Goal: Information Seeking & Learning: Find specific fact

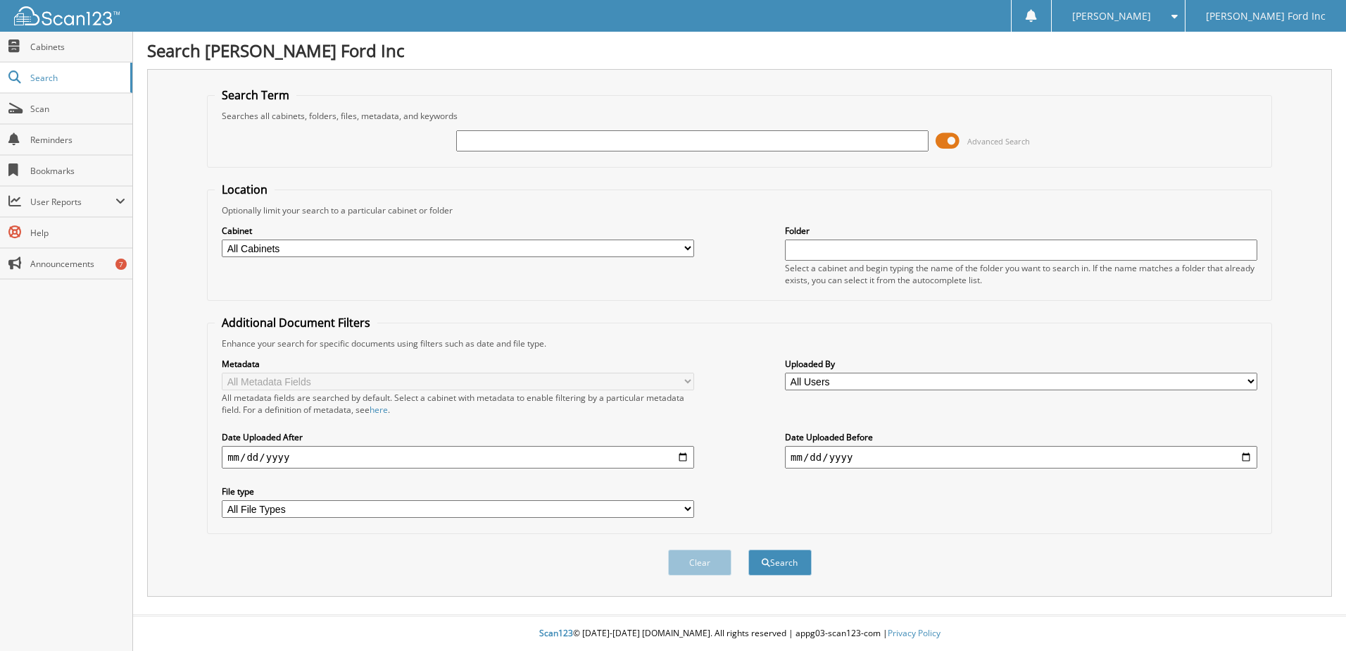
click at [948, 140] on span at bounding box center [948, 140] width 24 height 21
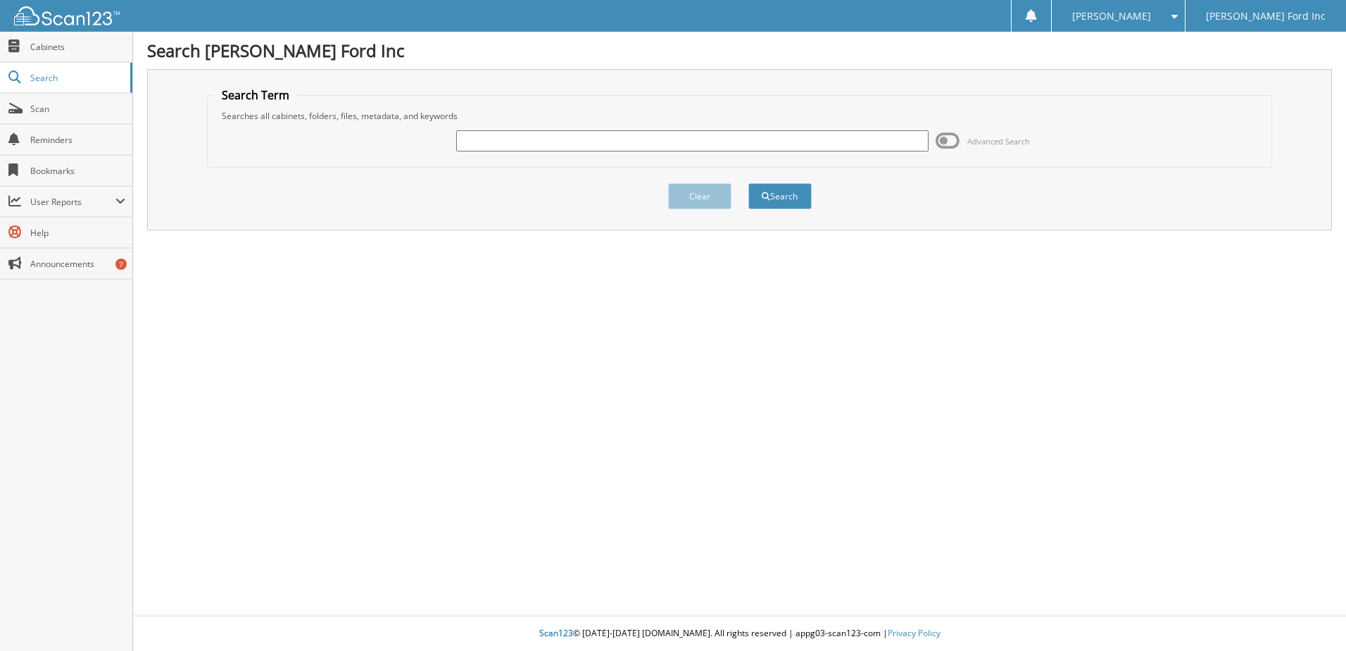
click at [862, 151] on div at bounding box center [692, 141] width 472 height 24
click at [865, 139] on input "text" at bounding box center [692, 140] width 472 height 21
type input "5W5L8402A"
click at [749, 183] on button "Search" at bounding box center [780, 196] width 63 height 26
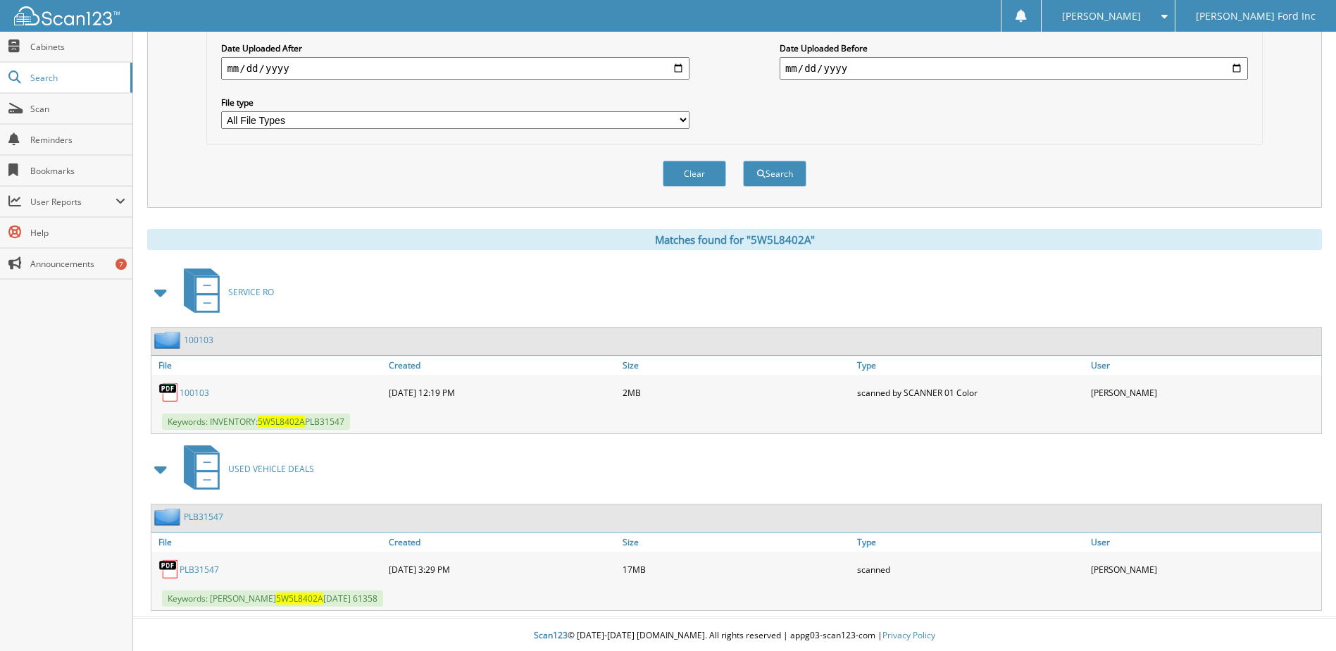
scroll to position [392, 0]
click at [207, 568] on link "PLB31547" at bounding box center [199, 567] width 39 height 12
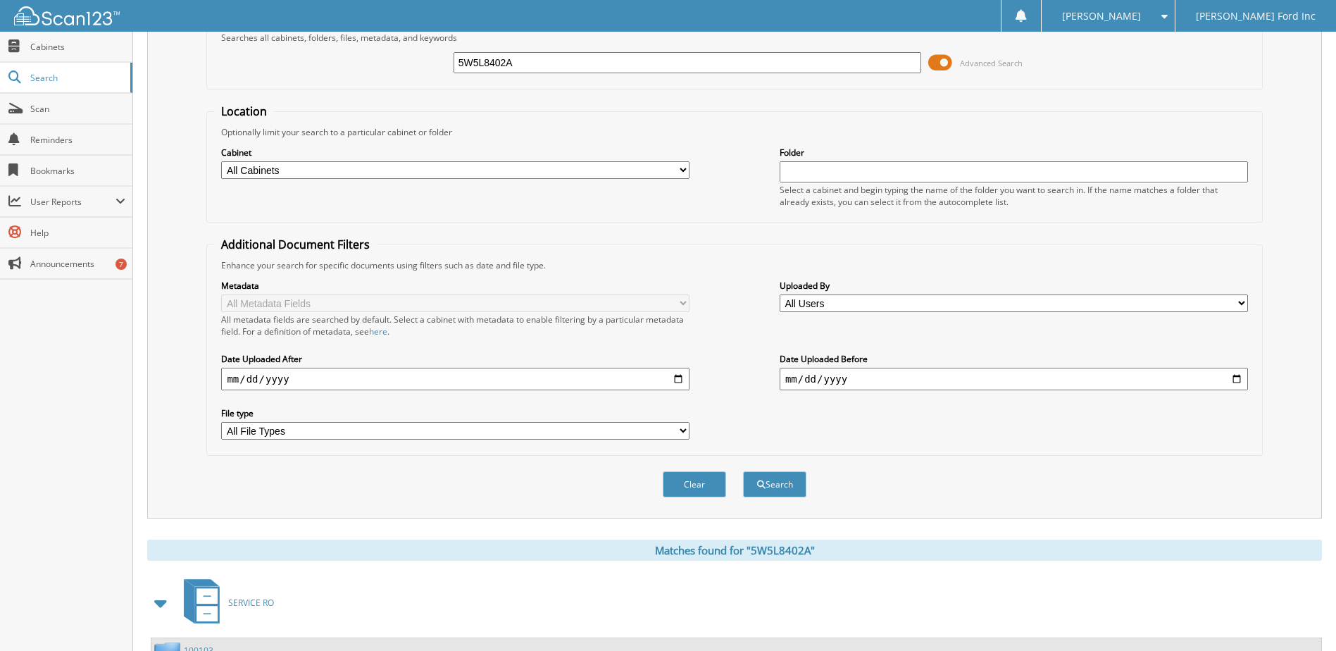
scroll to position [39, 0]
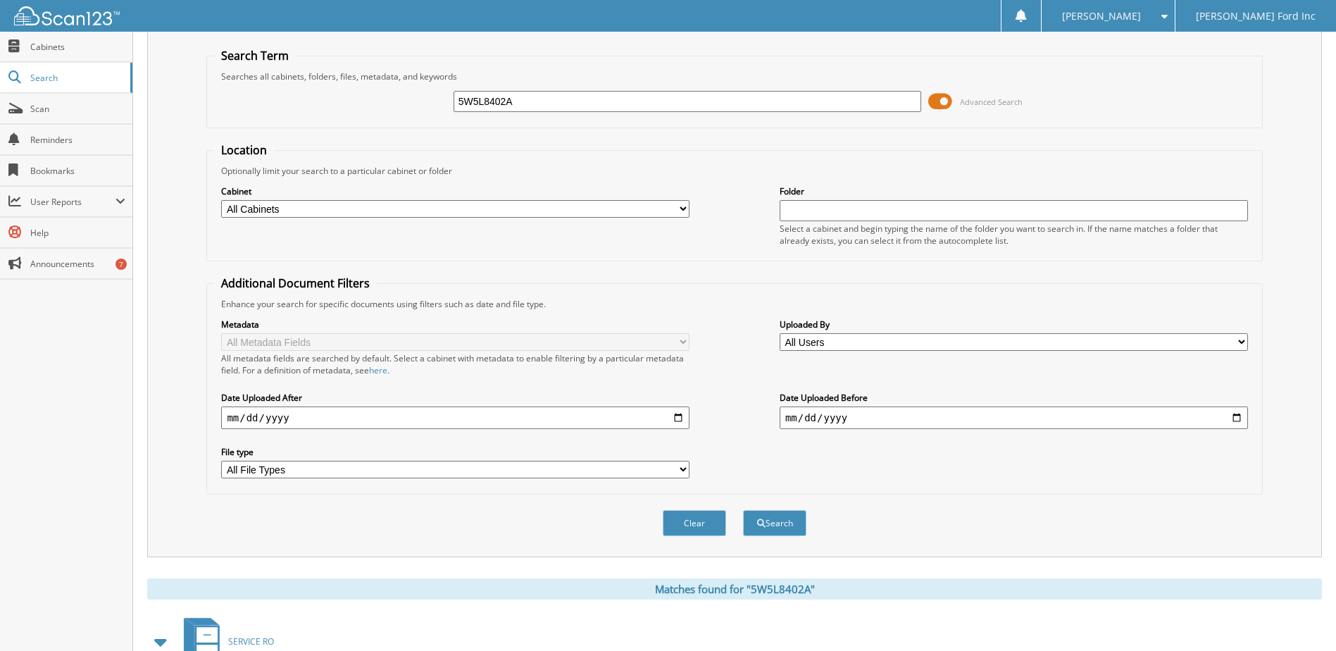
click at [556, 108] on input "5W5L8402A" at bounding box center [687, 101] width 468 height 21
type input "i"
type input "fitzpatrick carolyn"
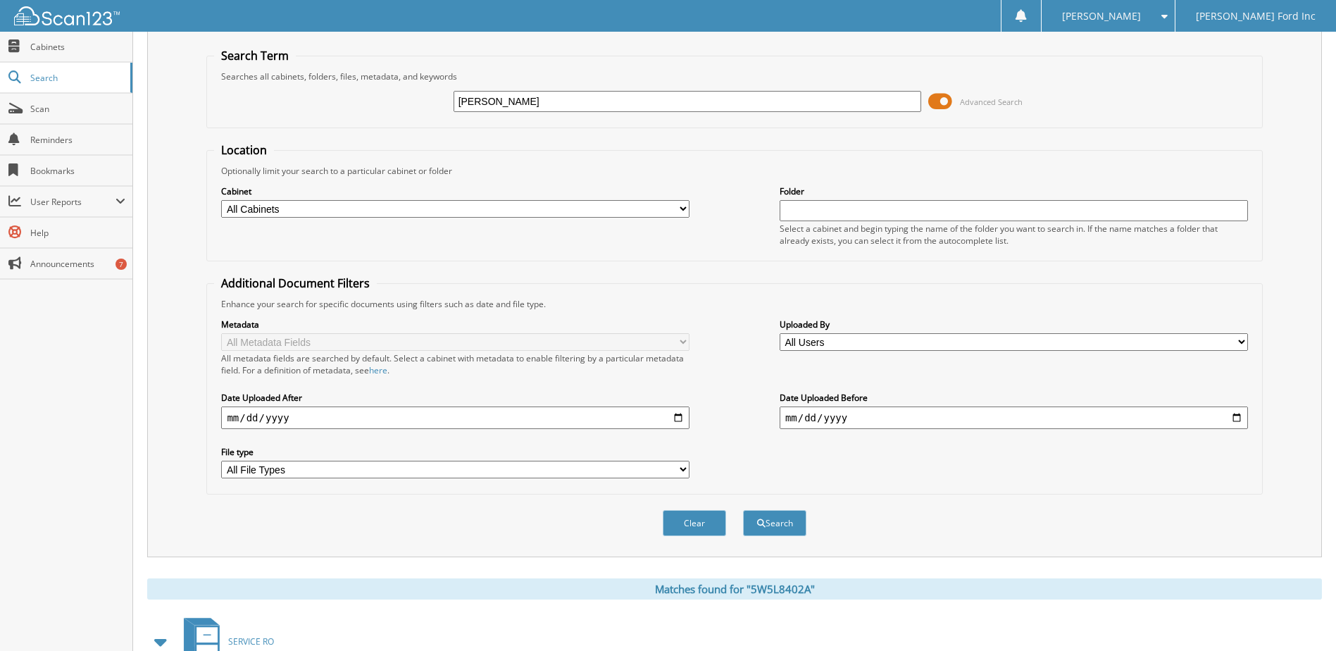
click at [743, 510] on button "Search" at bounding box center [774, 523] width 63 height 26
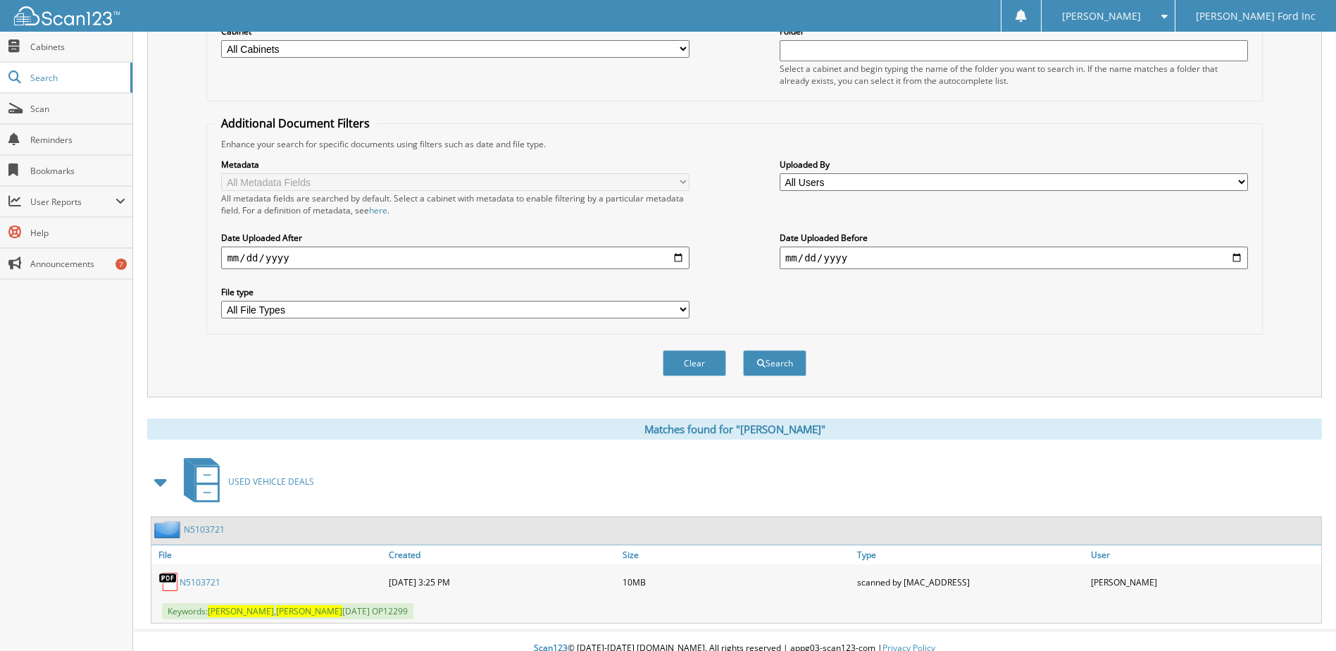
scroll to position [215, 0]
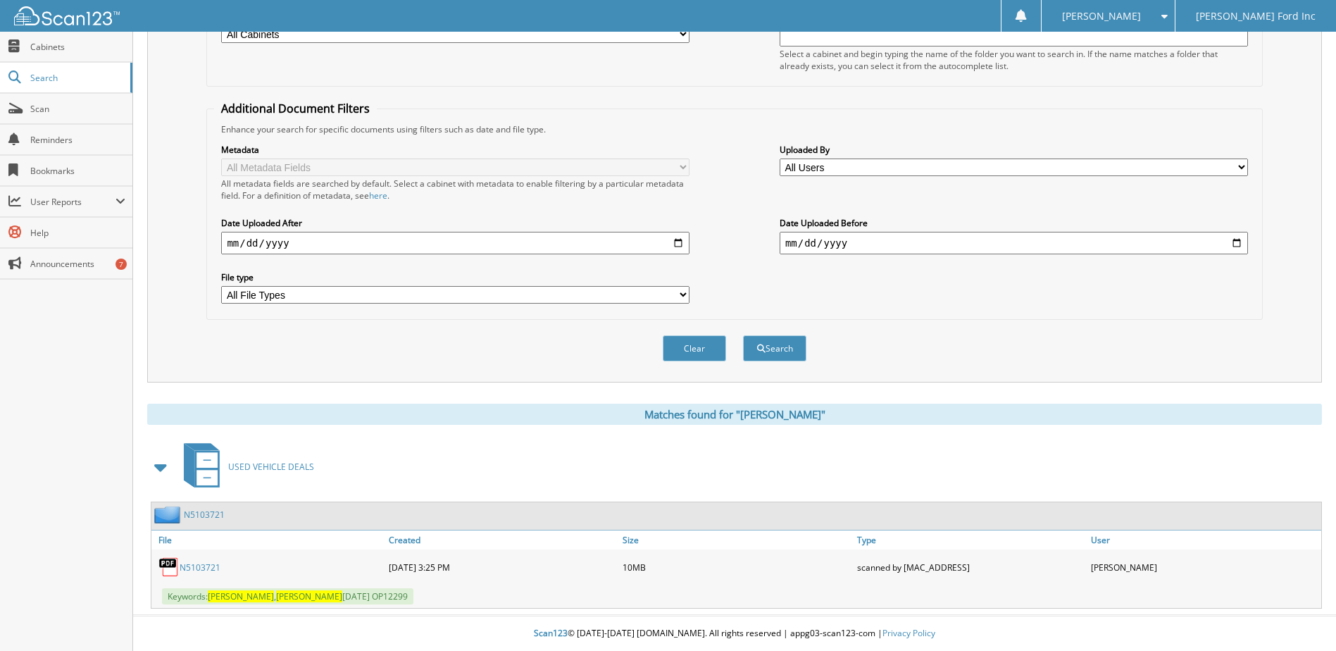
click at [211, 572] on link "N5103721" at bounding box center [200, 567] width 41 height 12
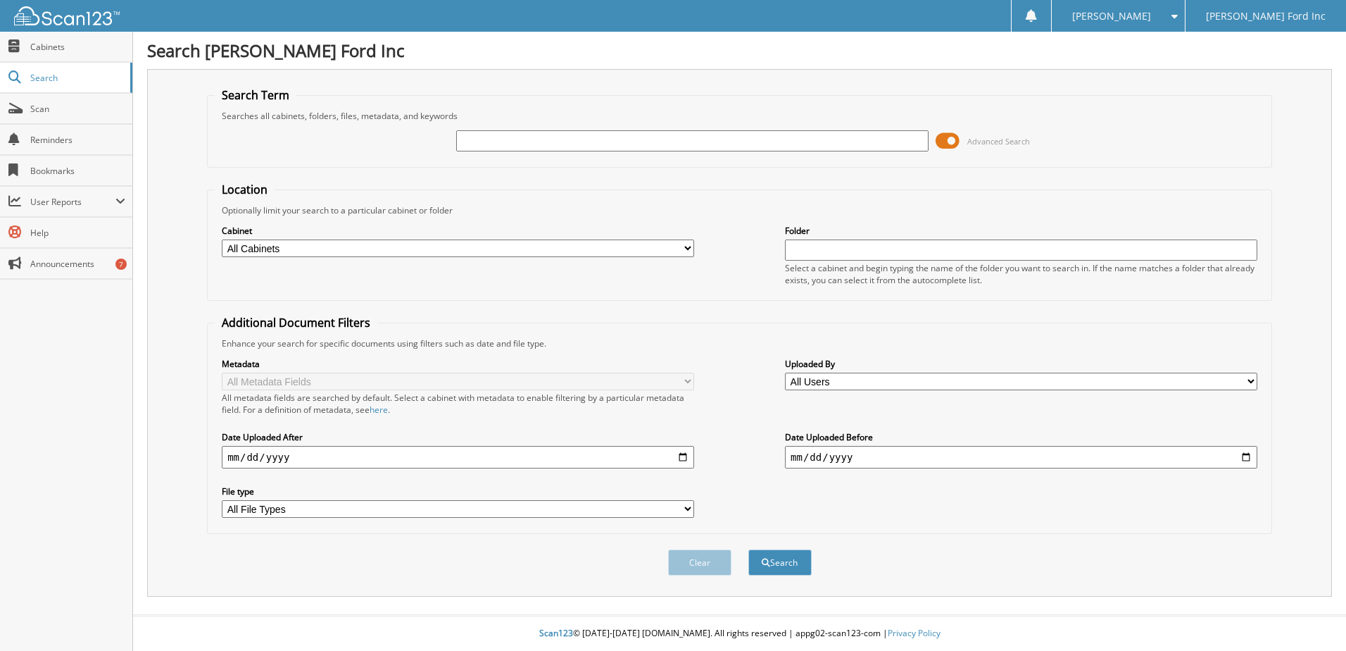
click at [964, 139] on span "Advanced Search" at bounding box center [983, 140] width 94 height 21
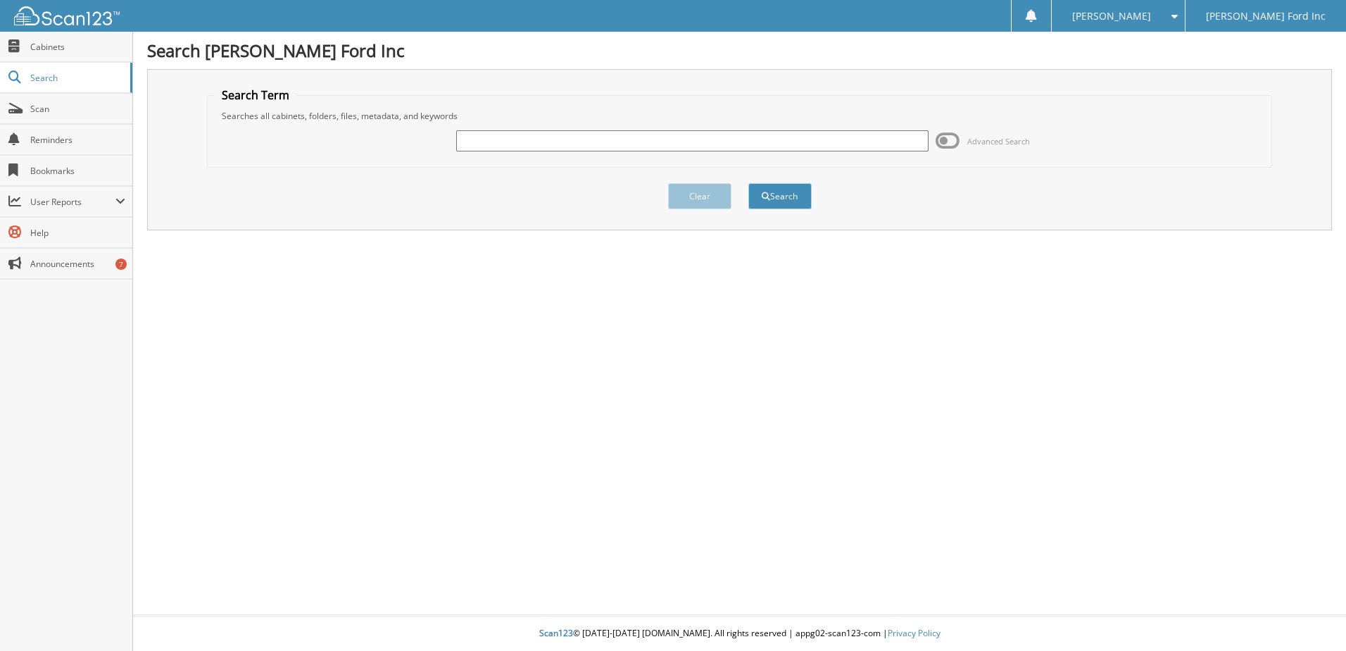
click at [725, 137] on input "text" at bounding box center [692, 140] width 472 height 21
type input "OP12274"
click at [749, 183] on button "Search" at bounding box center [780, 196] width 63 height 26
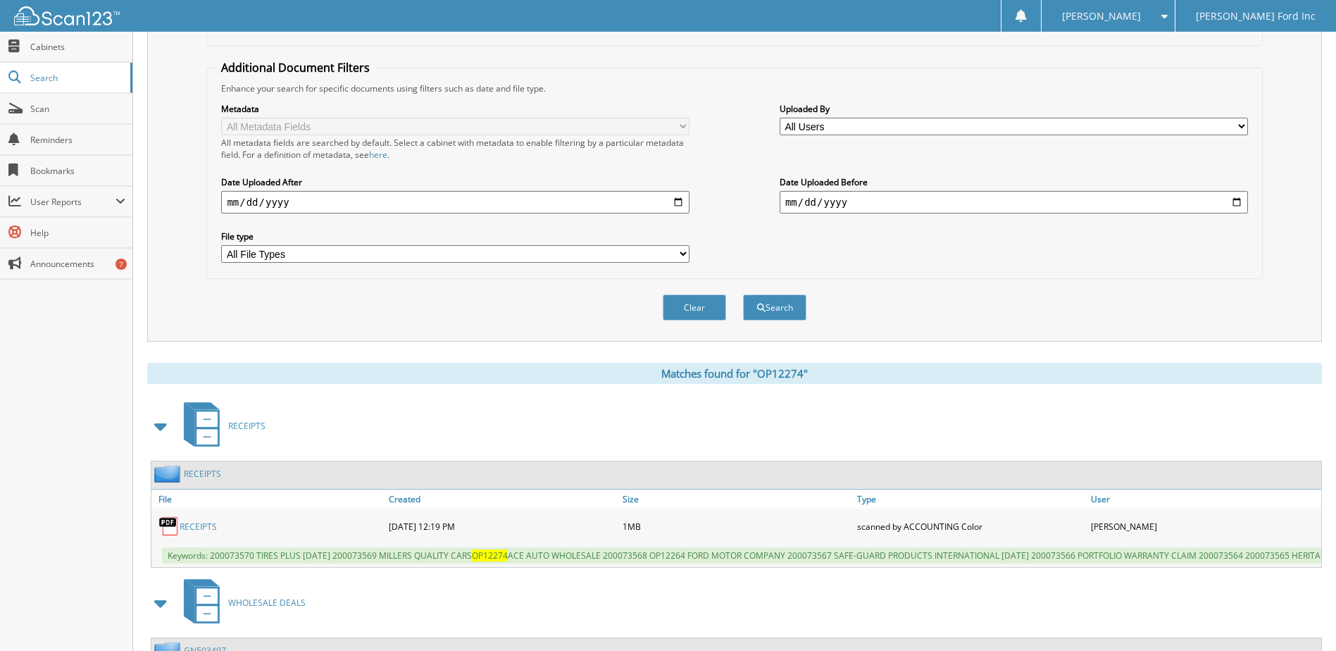
scroll to position [461, 0]
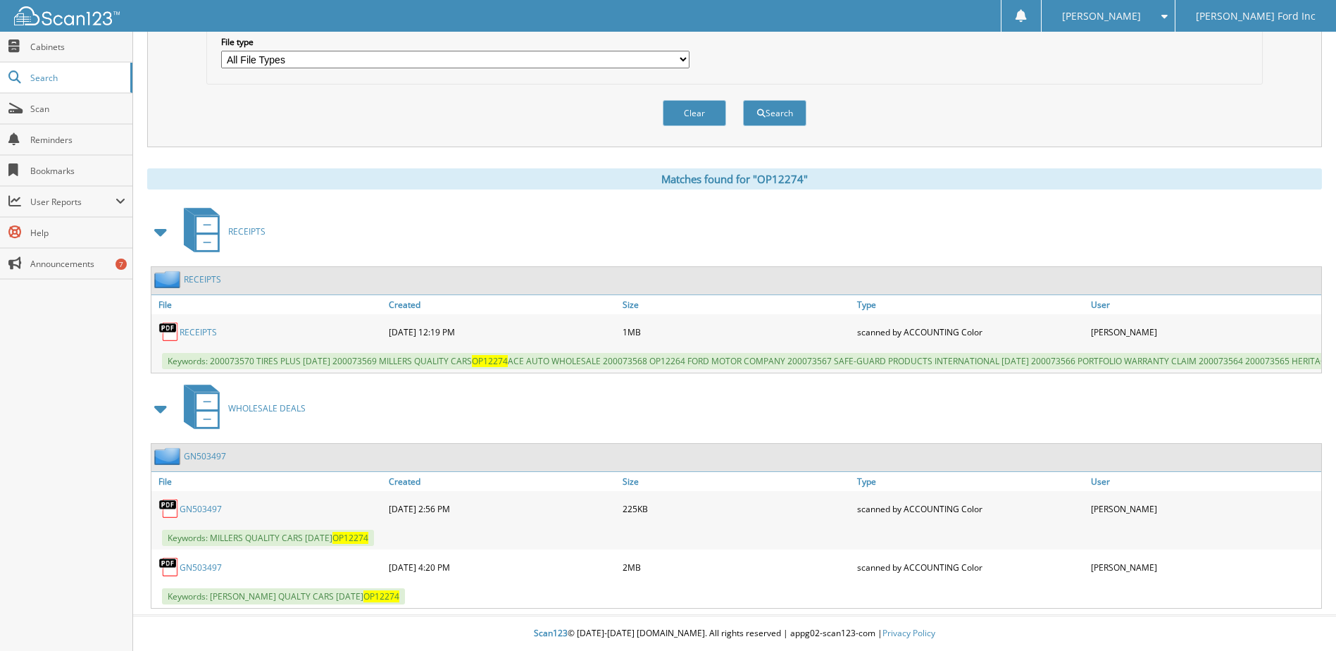
click at [187, 508] on link "GN503497" at bounding box center [201, 509] width 42 height 12
click at [195, 563] on link "GN503497" at bounding box center [201, 567] width 42 height 12
click at [192, 509] on link "GN503497" at bounding box center [201, 509] width 42 height 12
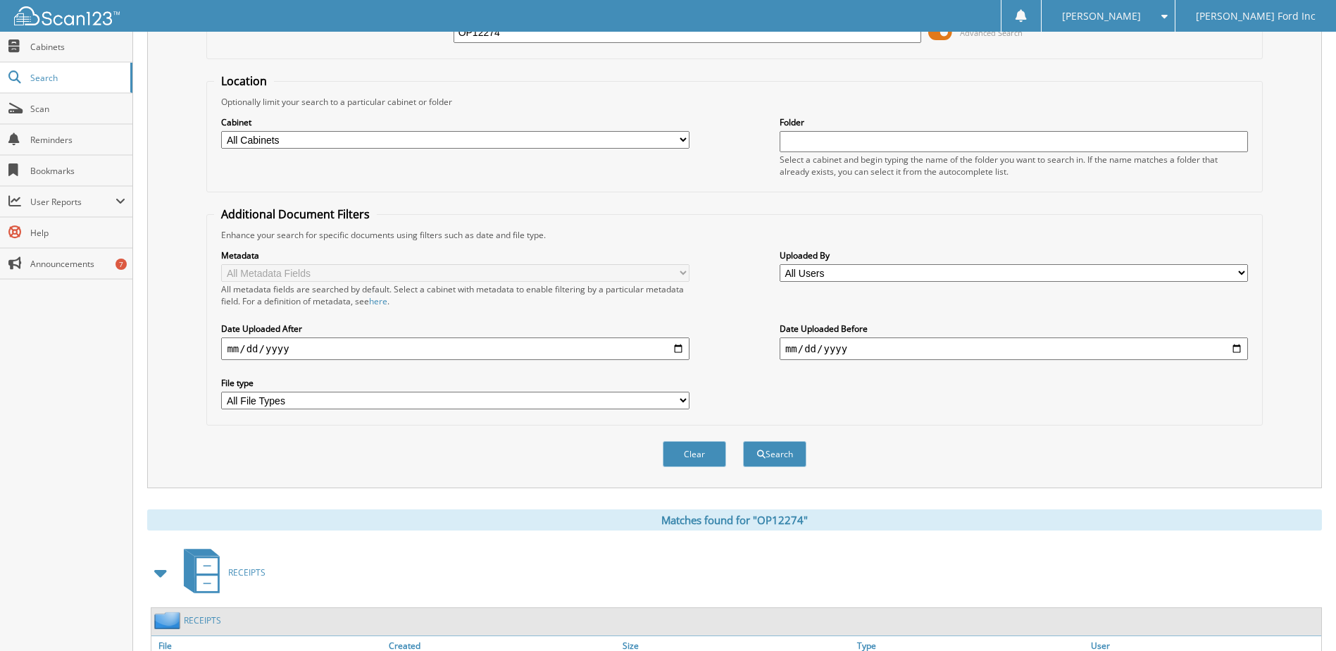
scroll to position [0, 0]
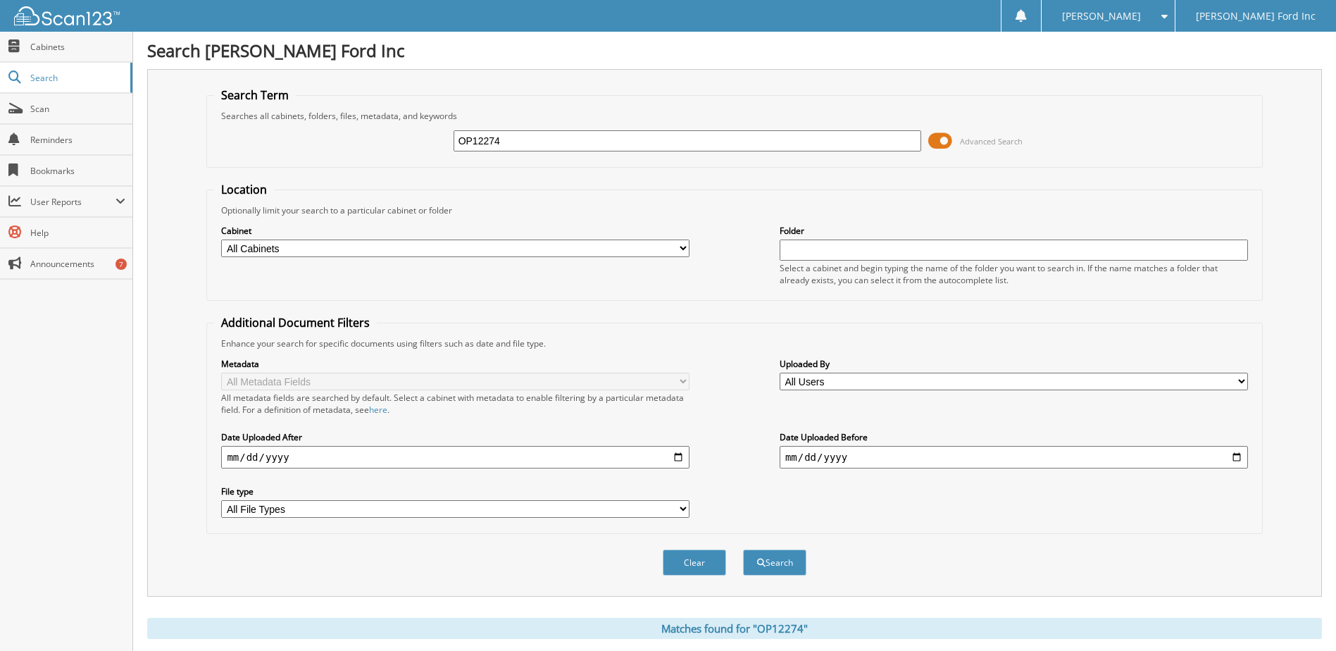
click at [530, 154] on div "OP12274 Advanced Search" at bounding box center [734, 141] width 1040 height 38
click at [527, 132] on input "OP12274" at bounding box center [687, 140] width 468 height 21
paste input "4X3H7521"
type input "4X3H7521"
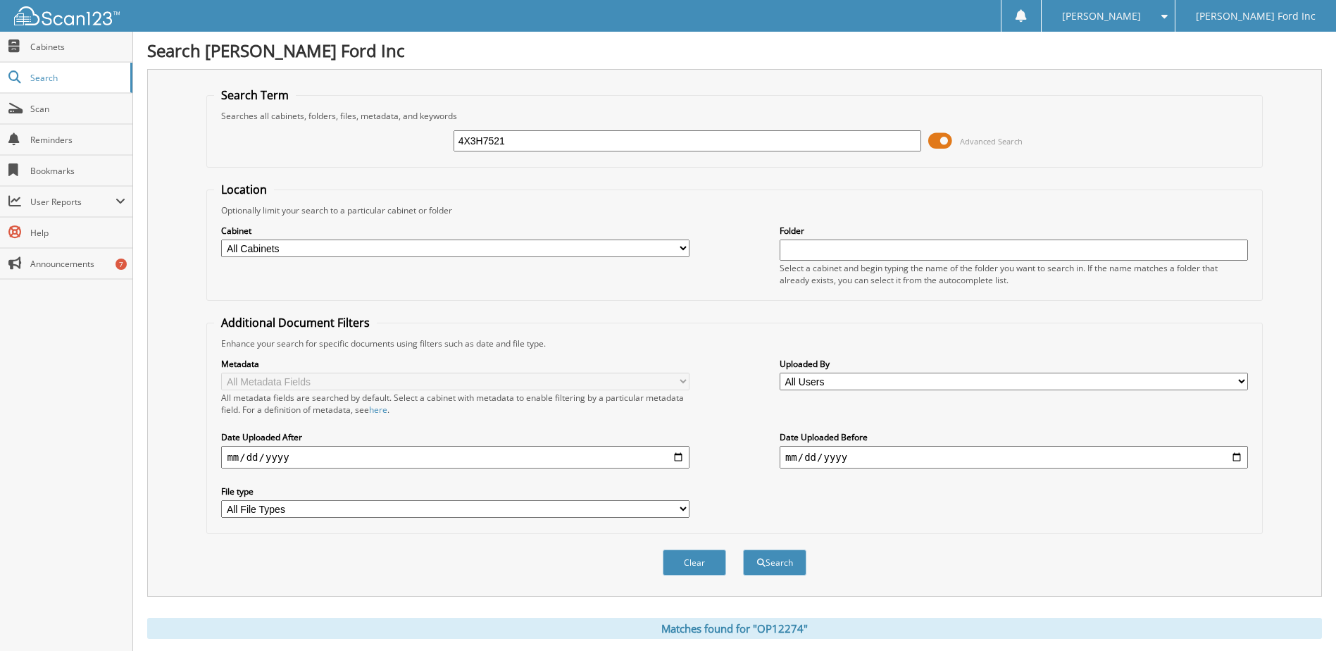
click at [743, 549] on button "Search" at bounding box center [774, 562] width 63 height 26
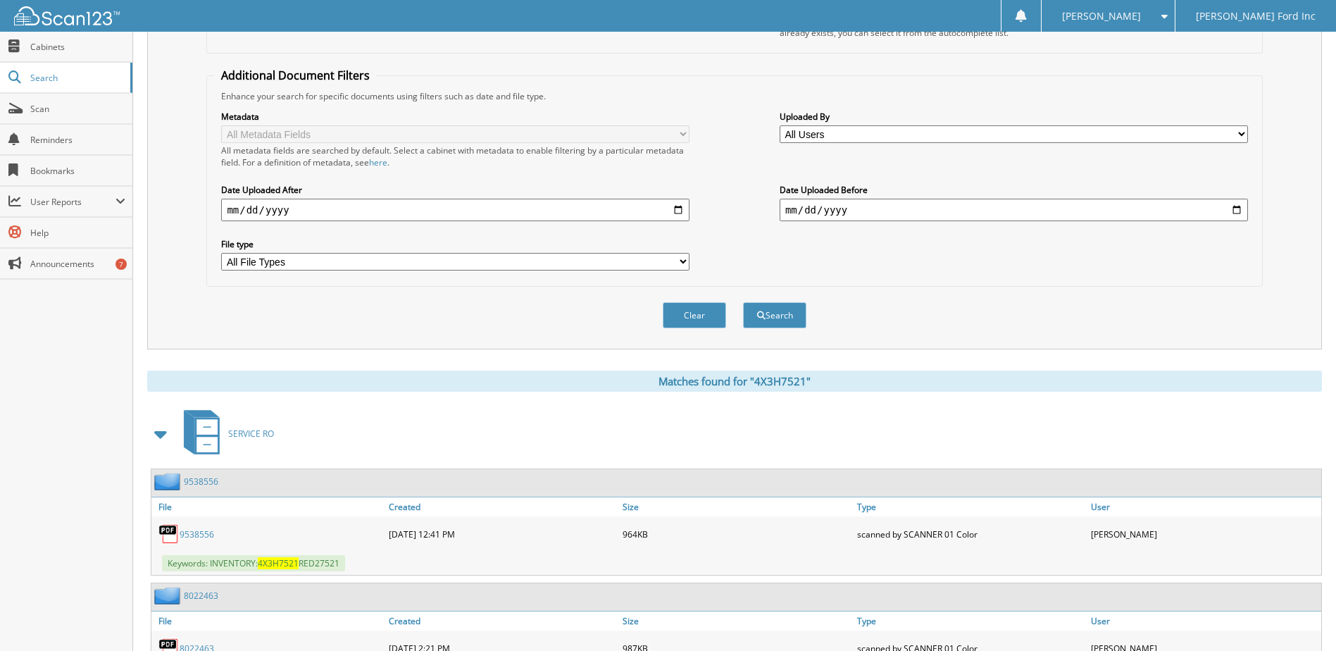
scroll to position [493, 0]
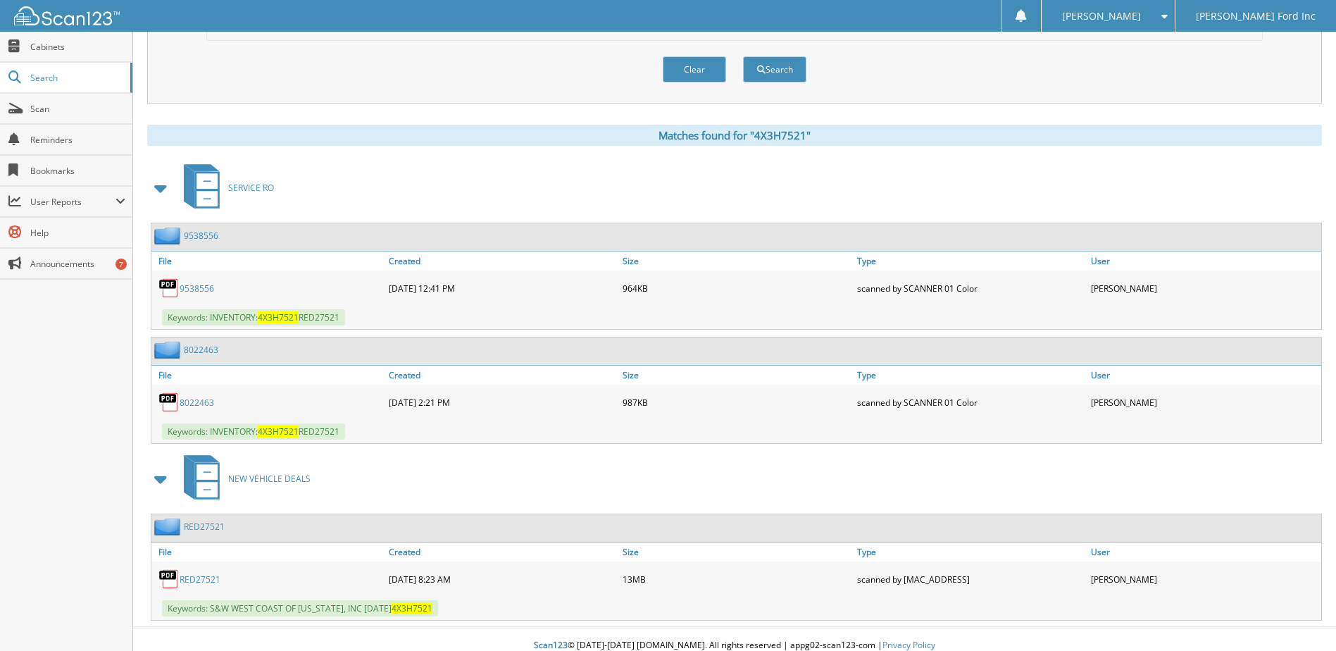
click at [189, 577] on link "RED27521" at bounding box center [200, 579] width 41 height 12
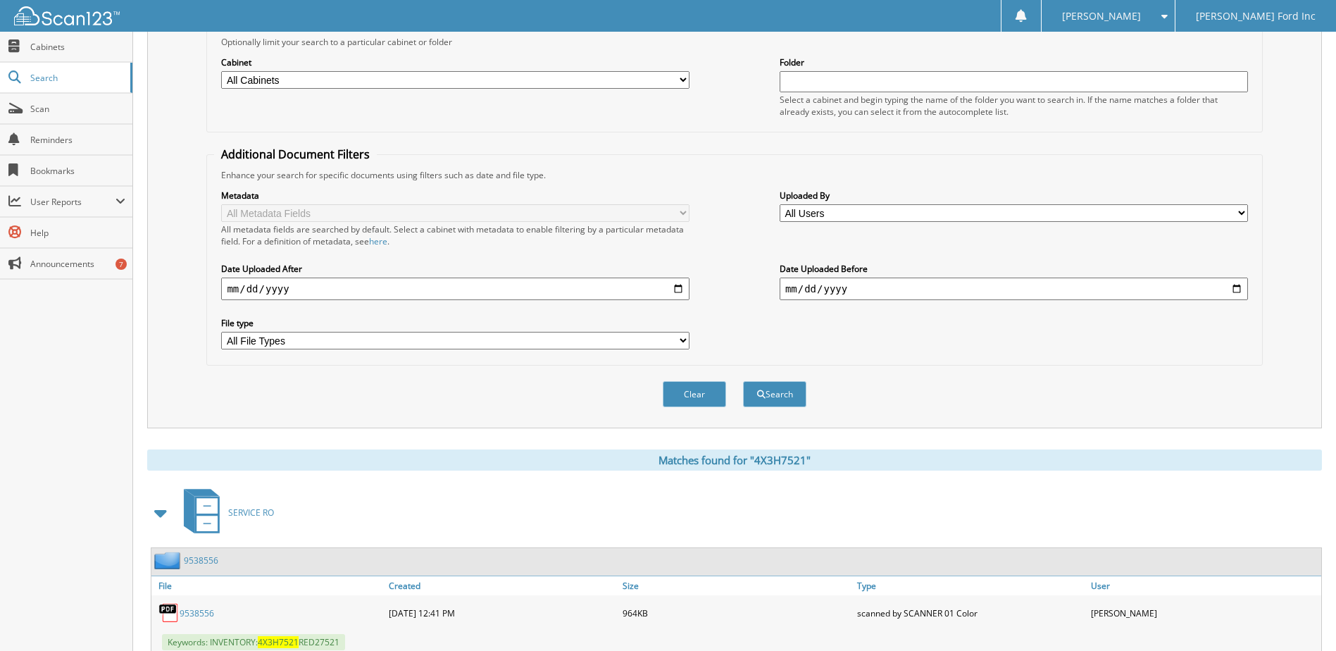
scroll to position [0, 0]
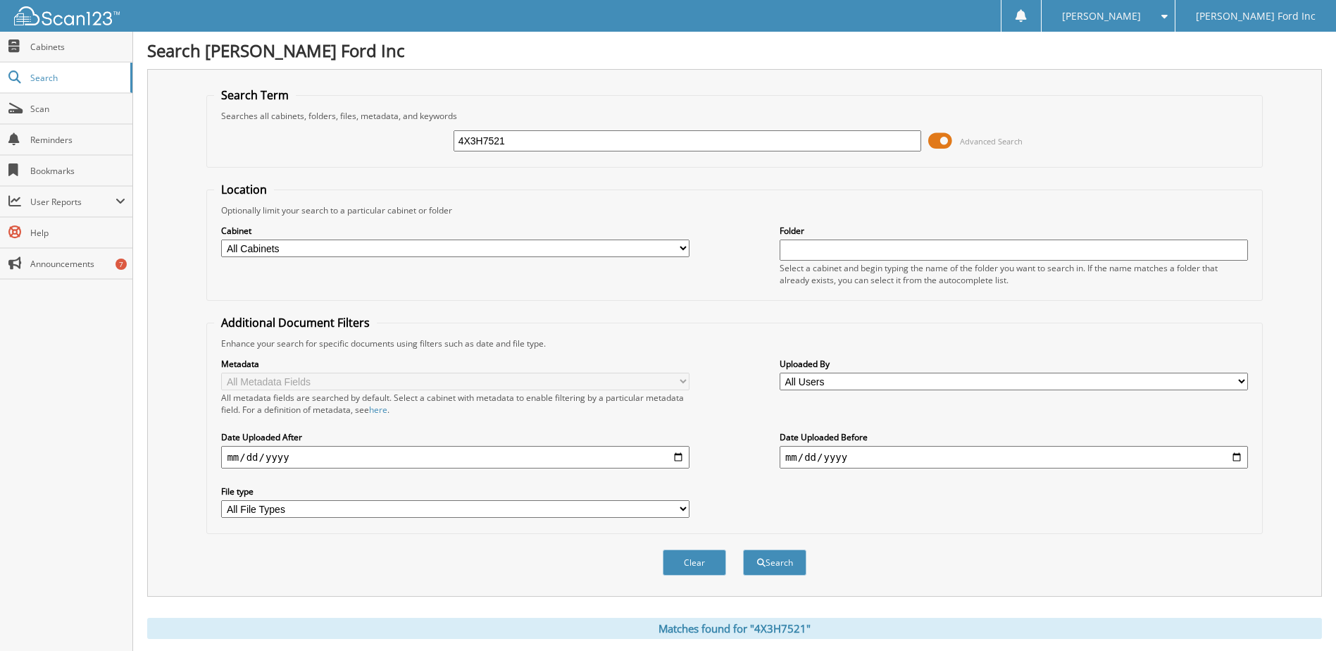
click at [501, 145] on input "4X3H7521" at bounding box center [687, 140] width 468 height 21
paste input "W2B8052"
type input "4W2B8052"
click at [743, 549] on button "Search" at bounding box center [774, 562] width 63 height 26
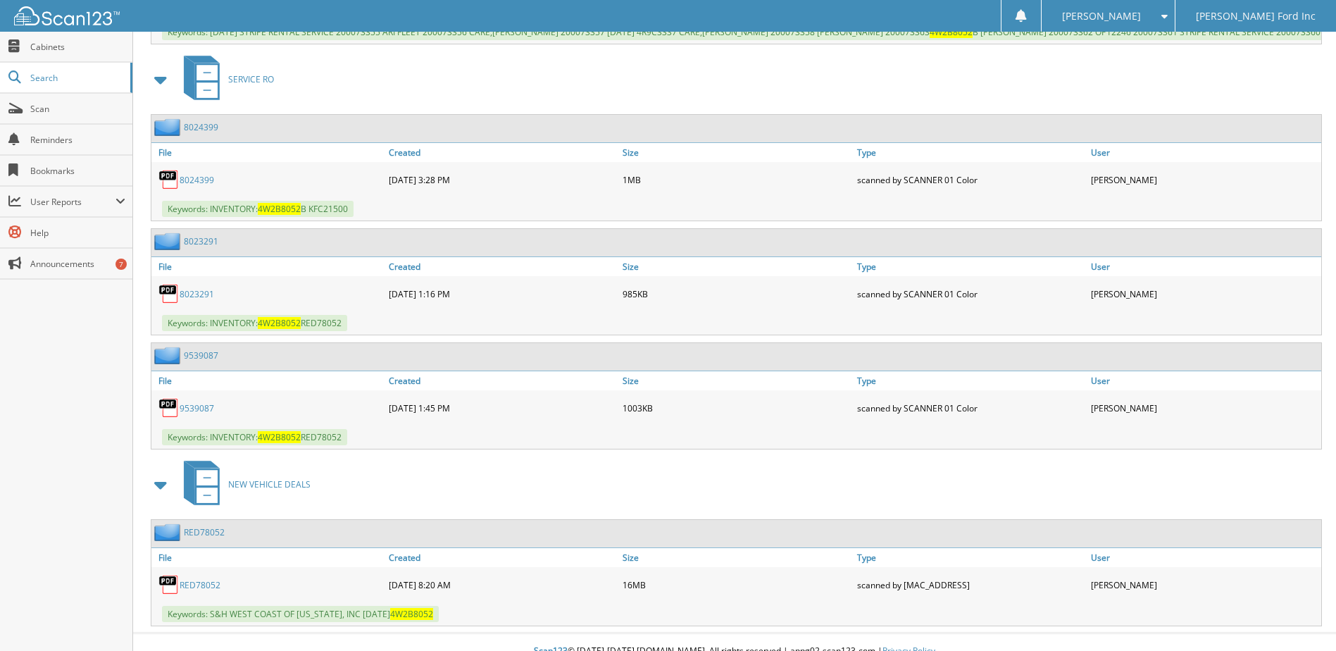
scroll to position [1098, 0]
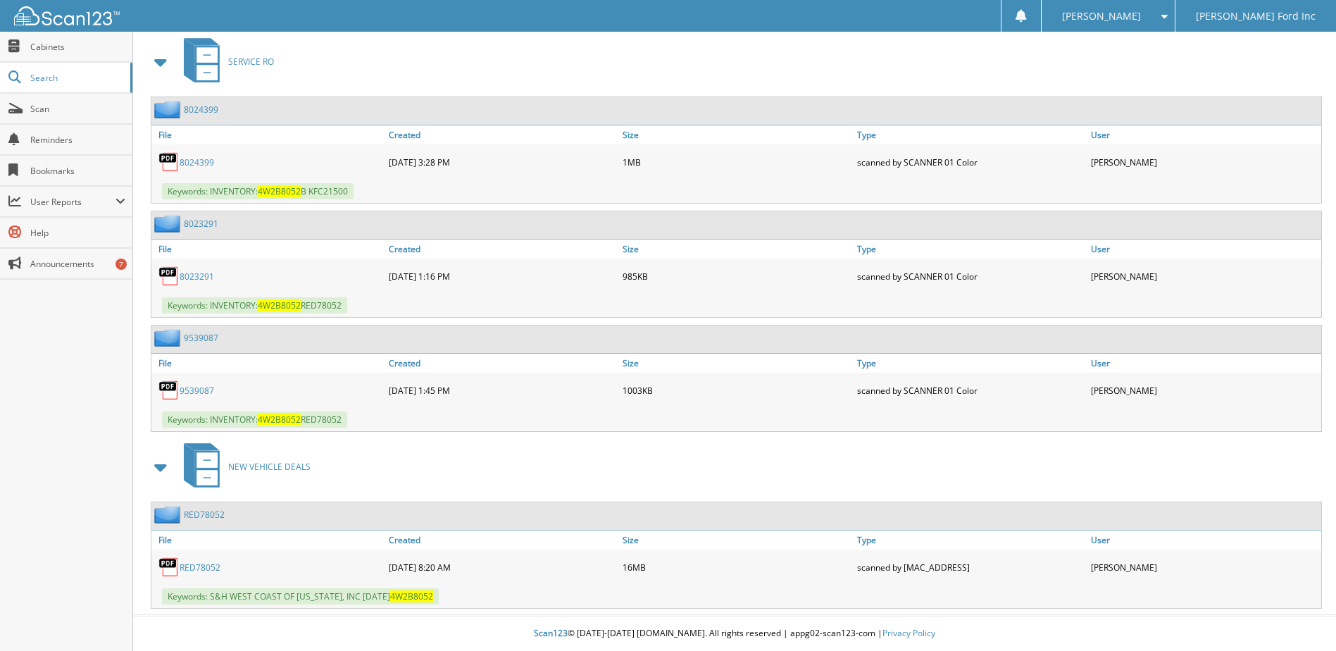
click at [198, 563] on link "RED78052" at bounding box center [200, 567] width 41 height 12
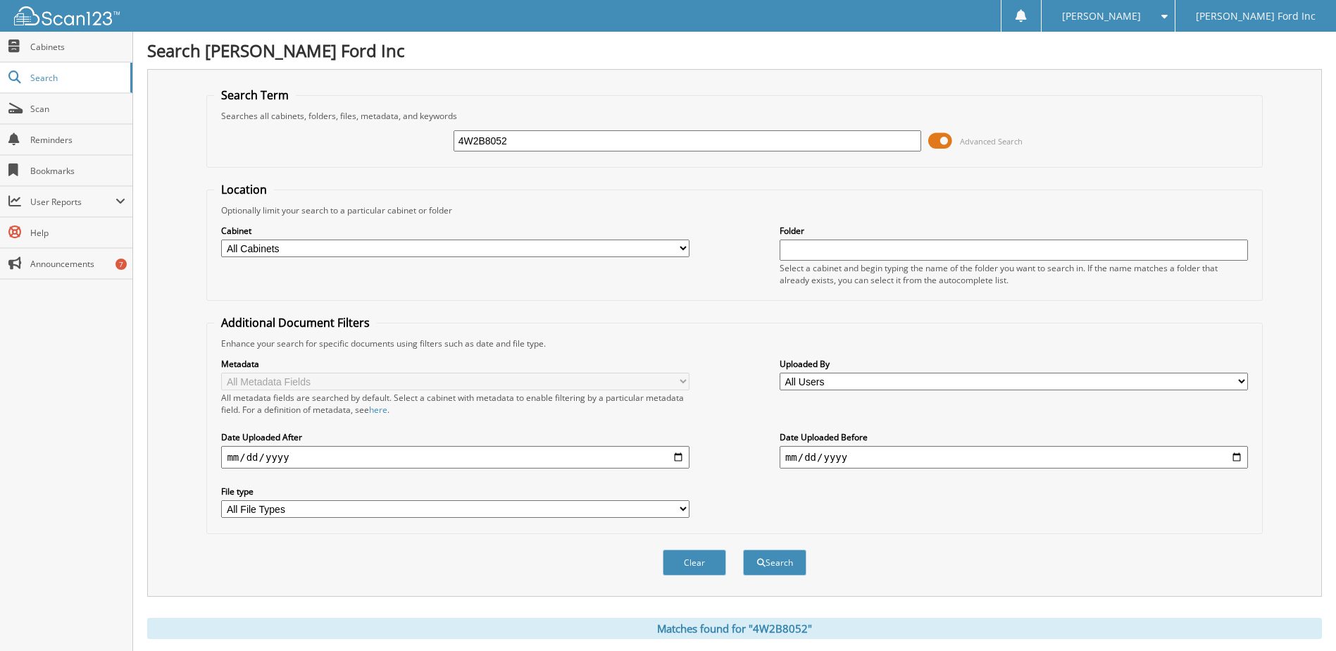
scroll to position [0, 0]
click at [615, 148] on input "4W2B8052" at bounding box center [687, 140] width 468 height 21
type input "H"
type input "COLL"
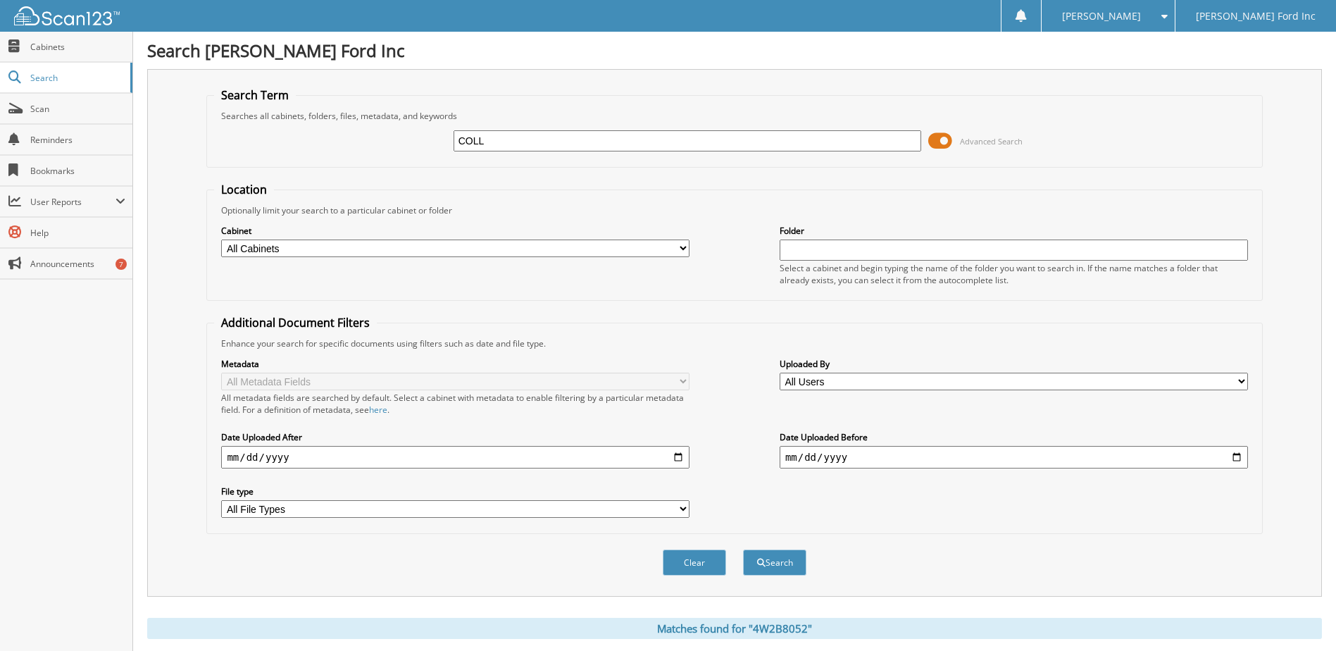
click at [743, 549] on button "Search" at bounding box center [774, 562] width 63 height 26
click at [544, 127] on div "COLL Advanced Search" at bounding box center [734, 141] width 1040 height 38
click at [538, 130] on input "COLL" at bounding box center [687, 140] width 468 height 21
type input "COLL HECTOR"
click at [743, 549] on button "Search" at bounding box center [774, 562] width 63 height 26
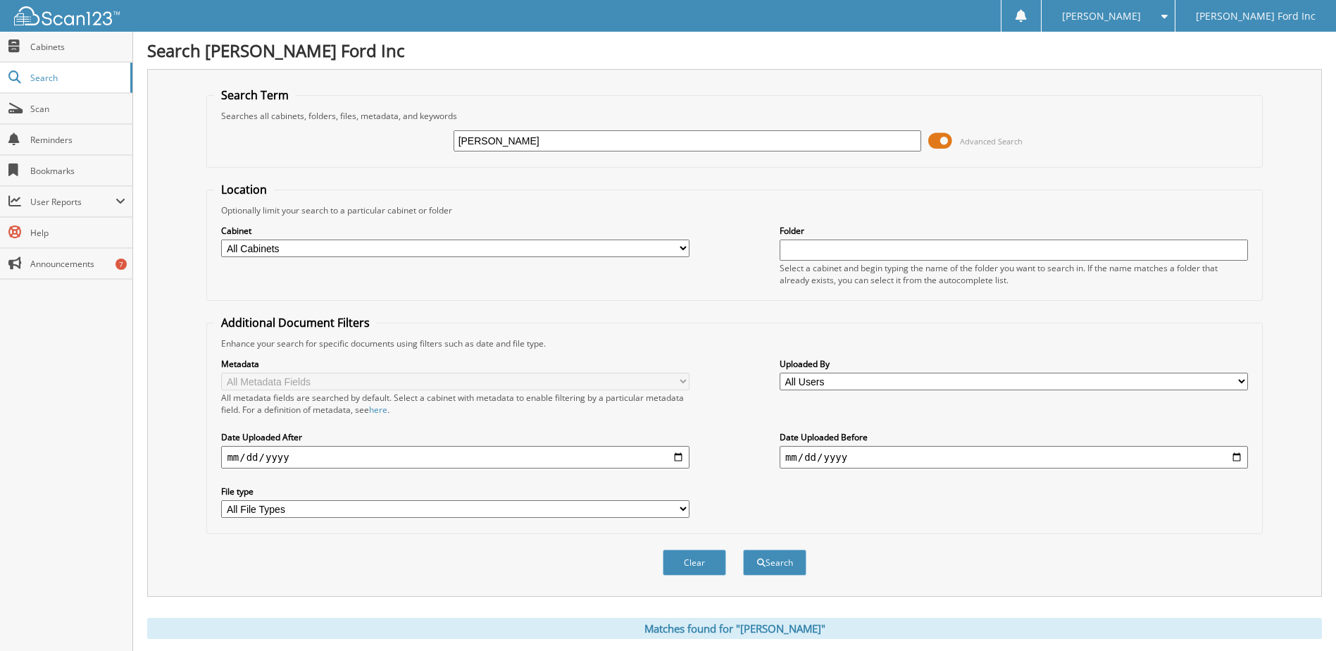
click at [541, 141] on input "COLL HECTOR" at bounding box center [687, 140] width 468 height 21
type input "C"
type input "OP12274"
click at [743, 549] on button "Search" at bounding box center [774, 562] width 63 height 26
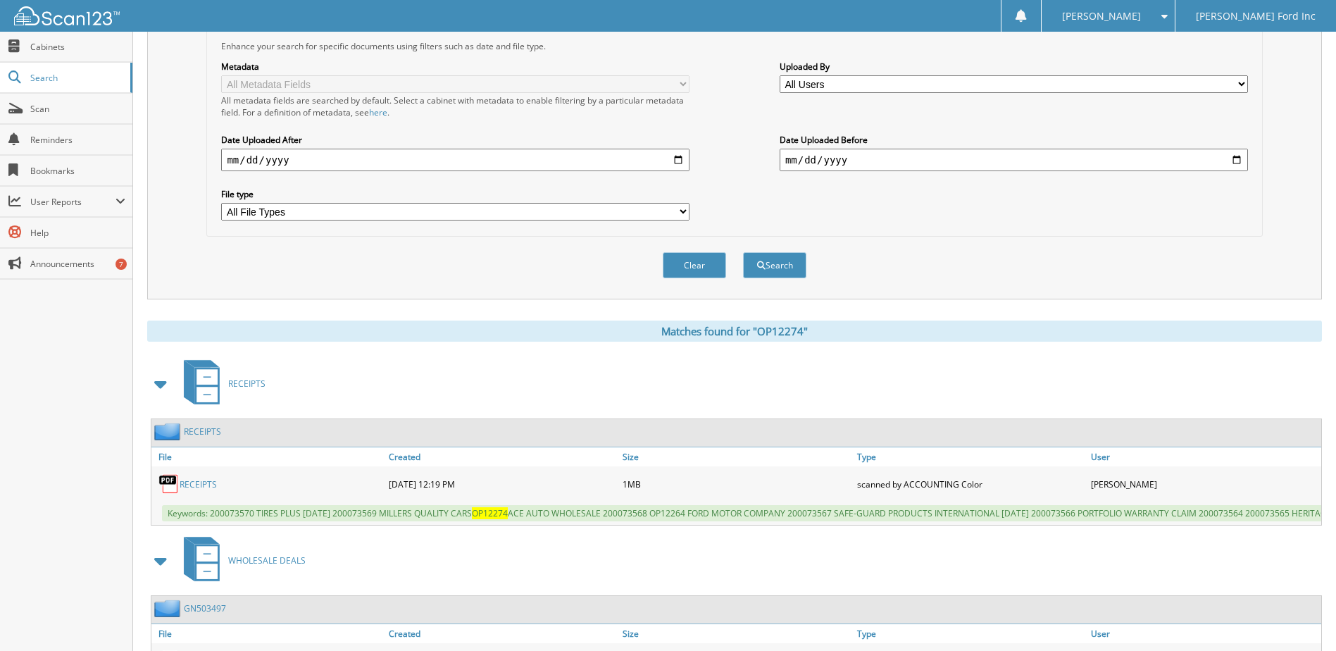
scroll to position [461, 0]
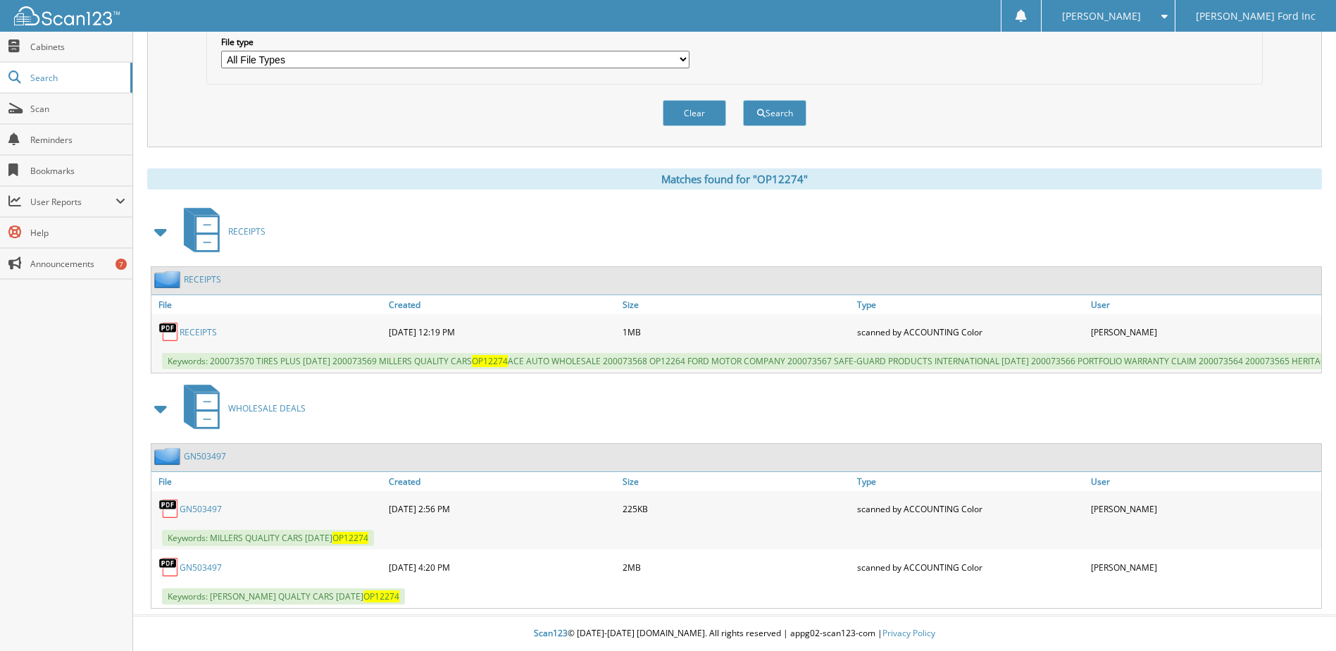
click at [211, 326] on link "RECEIPTS" at bounding box center [198, 332] width 37 height 12
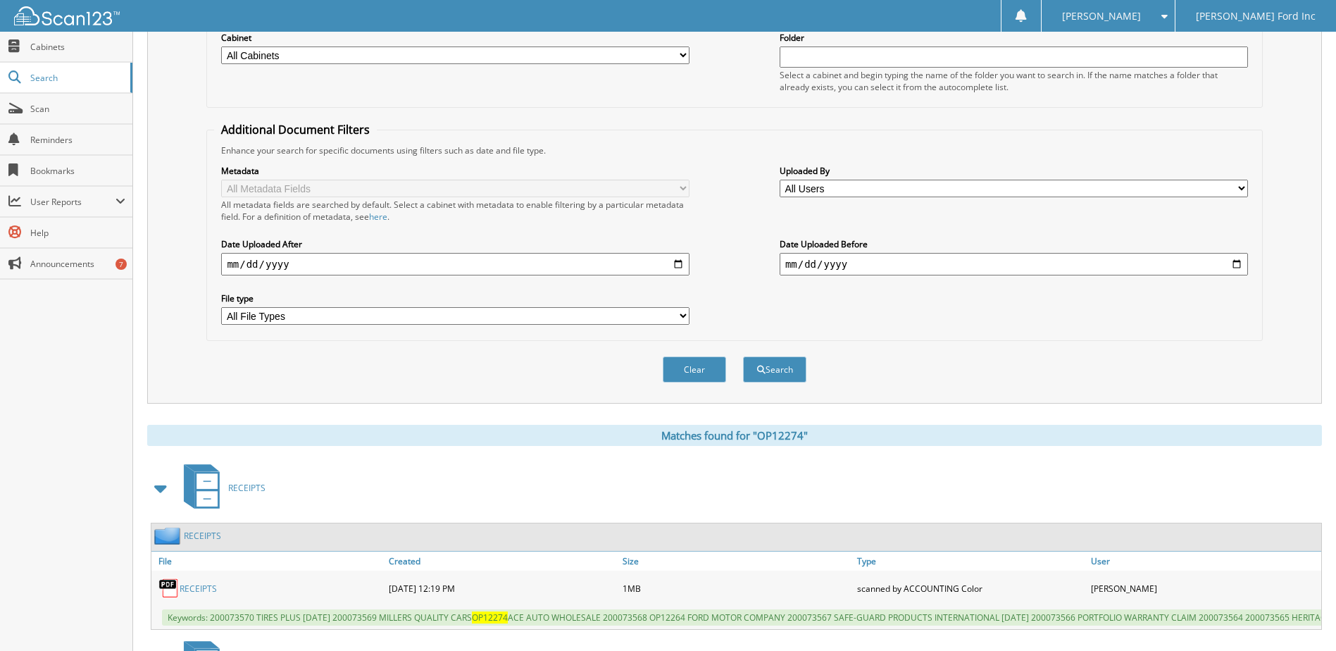
scroll to position [38, 0]
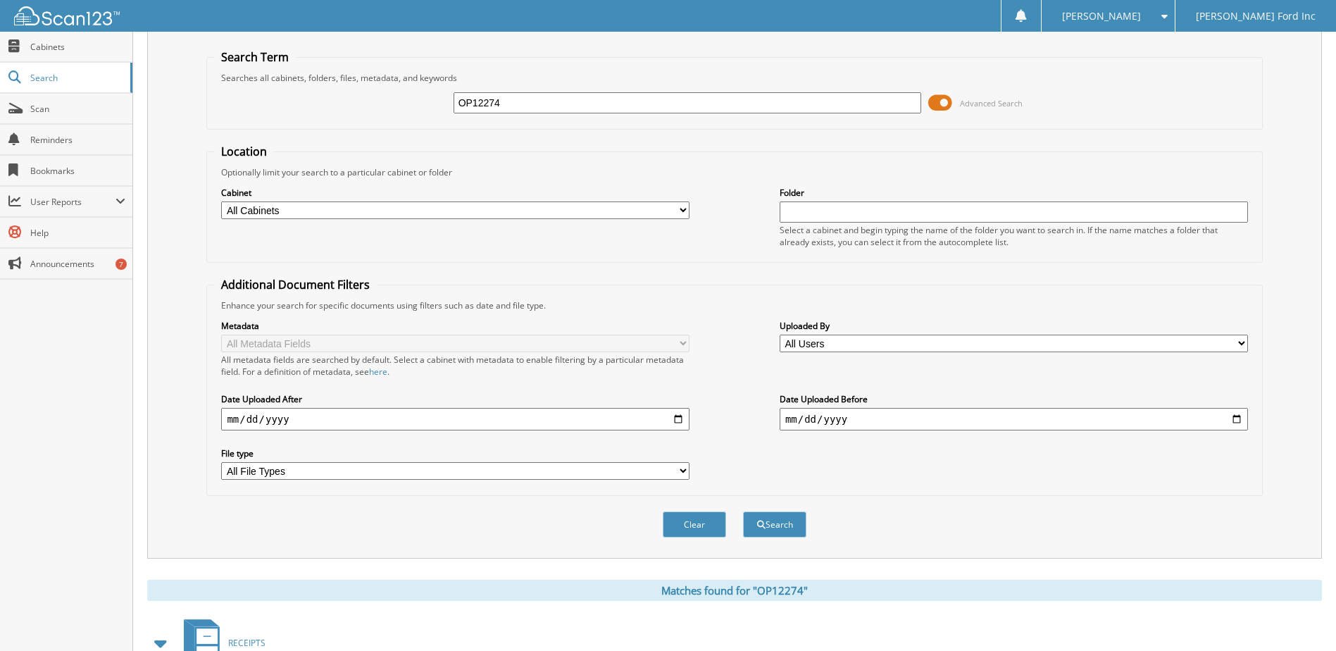
click at [606, 98] on input "OP12274" at bounding box center [687, 102] width 468 height 21
paste input "4F4X801"
type input "4F4X8014"
click at [743, 511] on button "Search" at bounding box center [774, 524] width 63 height 26
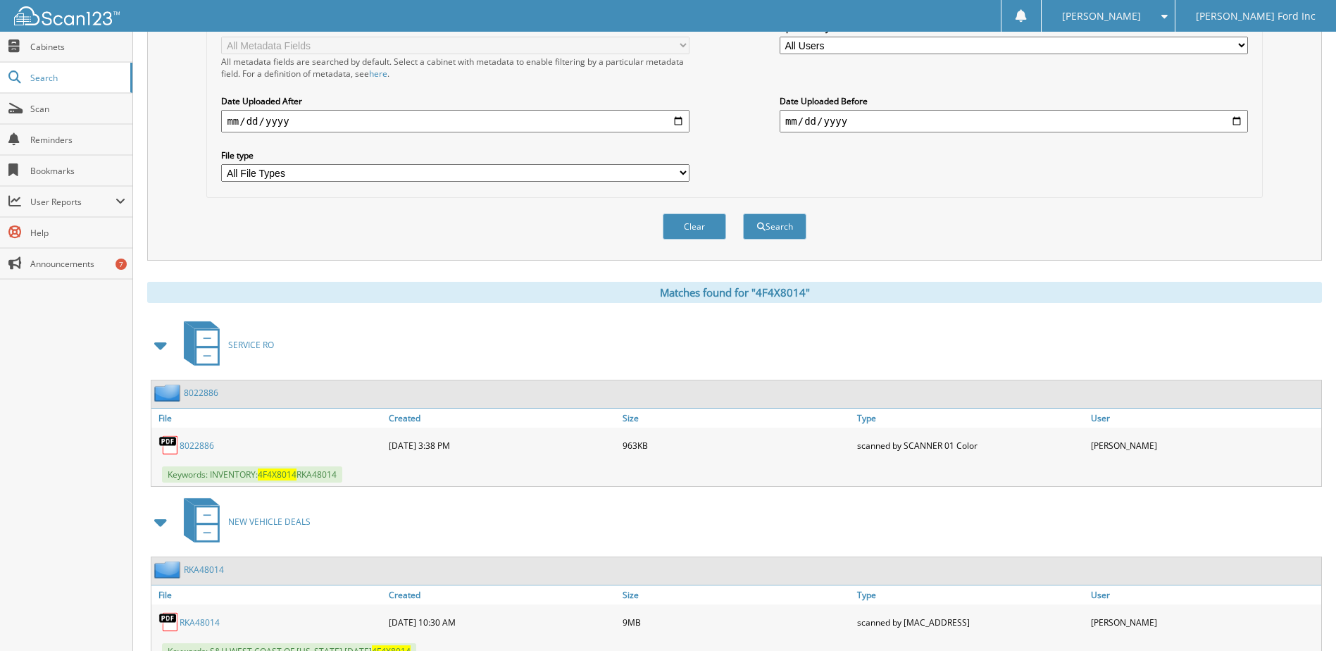
scroll to position [392, 0]
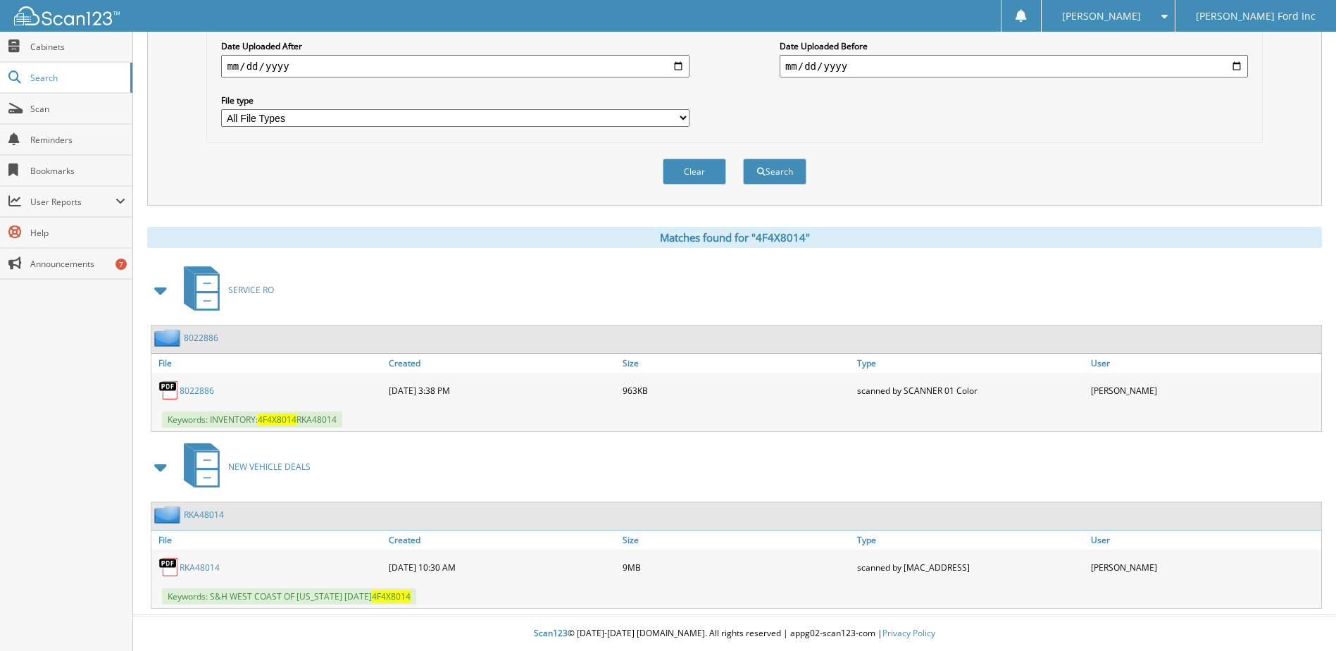
click at [201, 558] on div "RKA48014" at bounding box center [268, 567] width 234 height 28
drag, startPoint x: 201, startPoint y: 558, endPoint x: 196, endPoint y: 569, distance: 11.7
click at [196, 569] on link "RKA48014" at bounding box center [200, 567] width 40 height 12
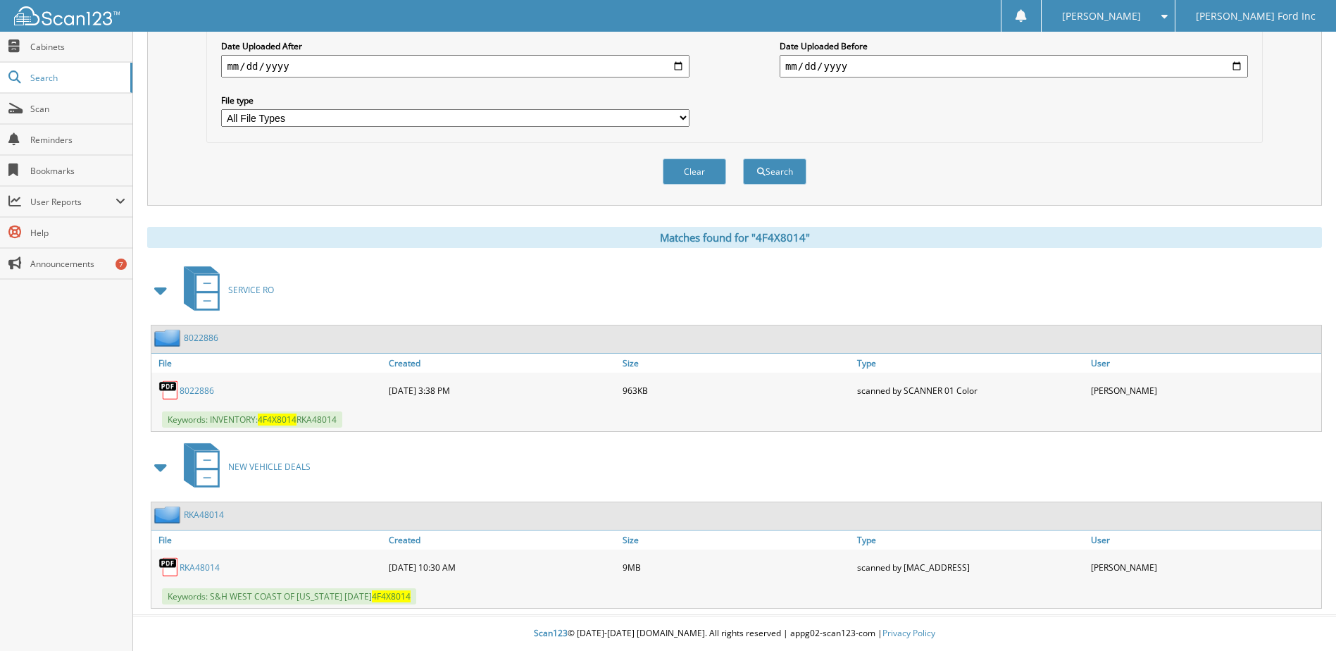
click at [196, 569] on link "RKA48014" at bounding box center [200, 567] width 40 height 12
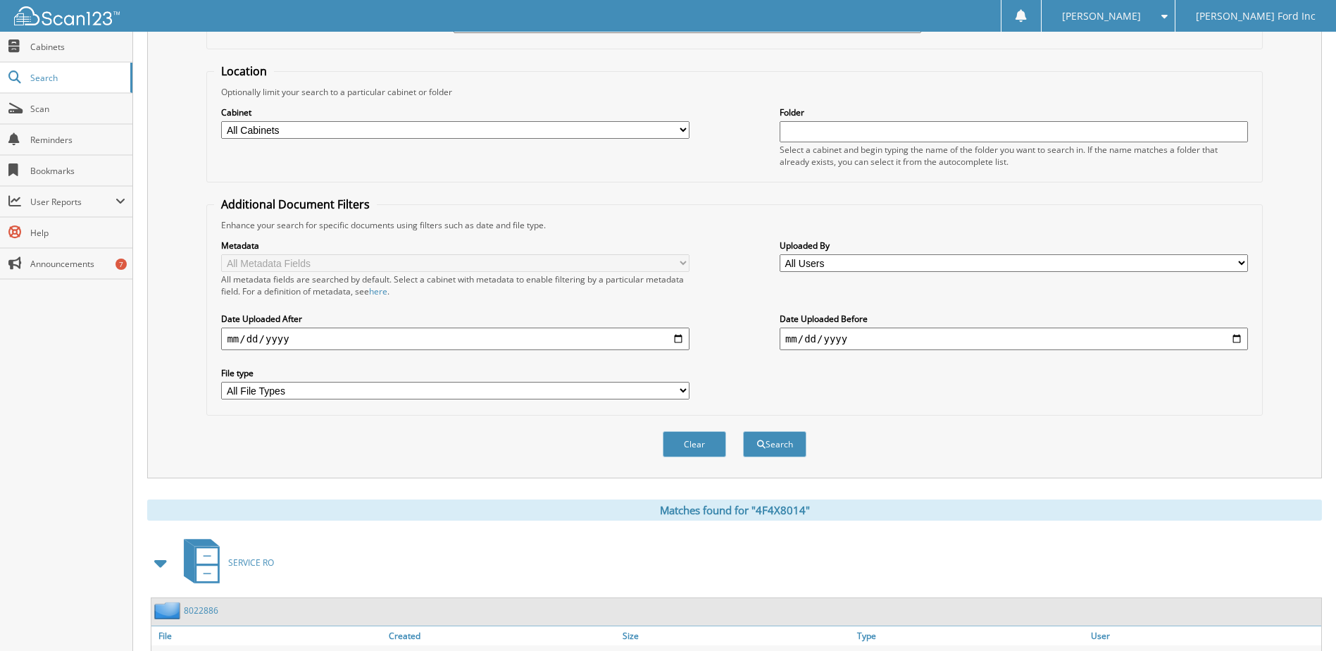
scroll to position [0, 0]
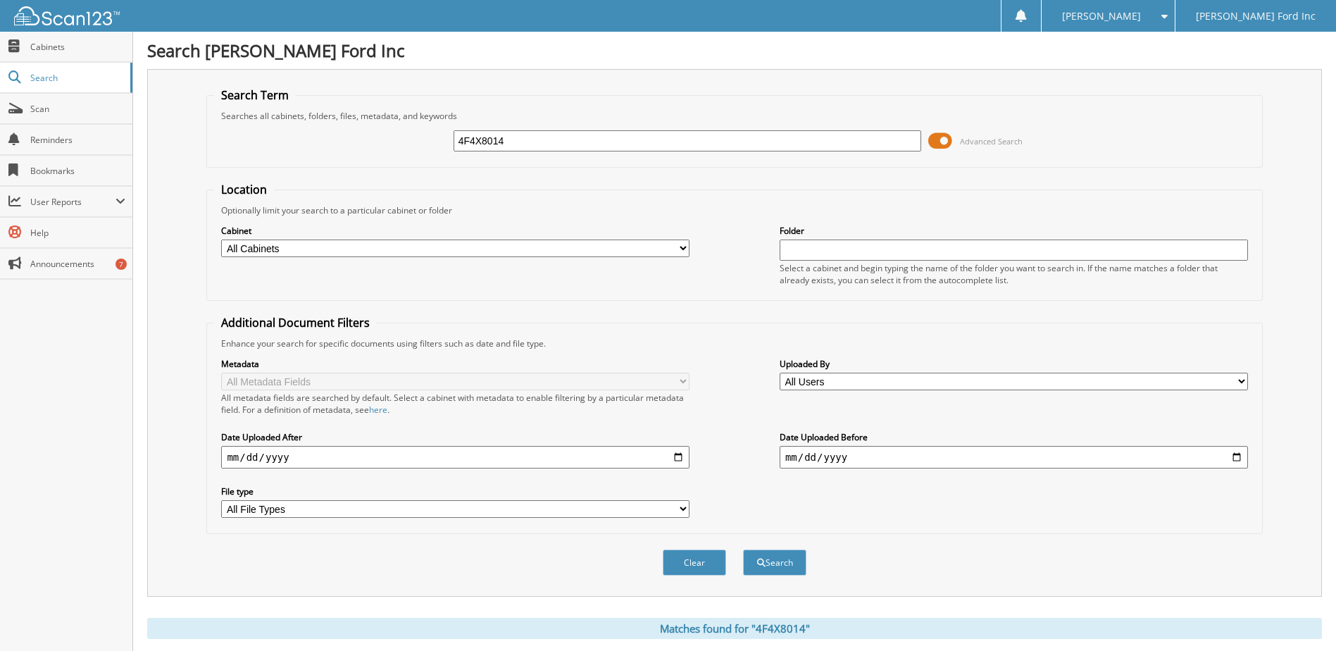
click at [551, 142] on input "4F4X8014" at bounding box center [687, 140] width 468 height 21
paste input "0885"
type input "4F4X0885"
click at [743, 549] on button "Search" at bounding box center [774, 562] width 63 height 26
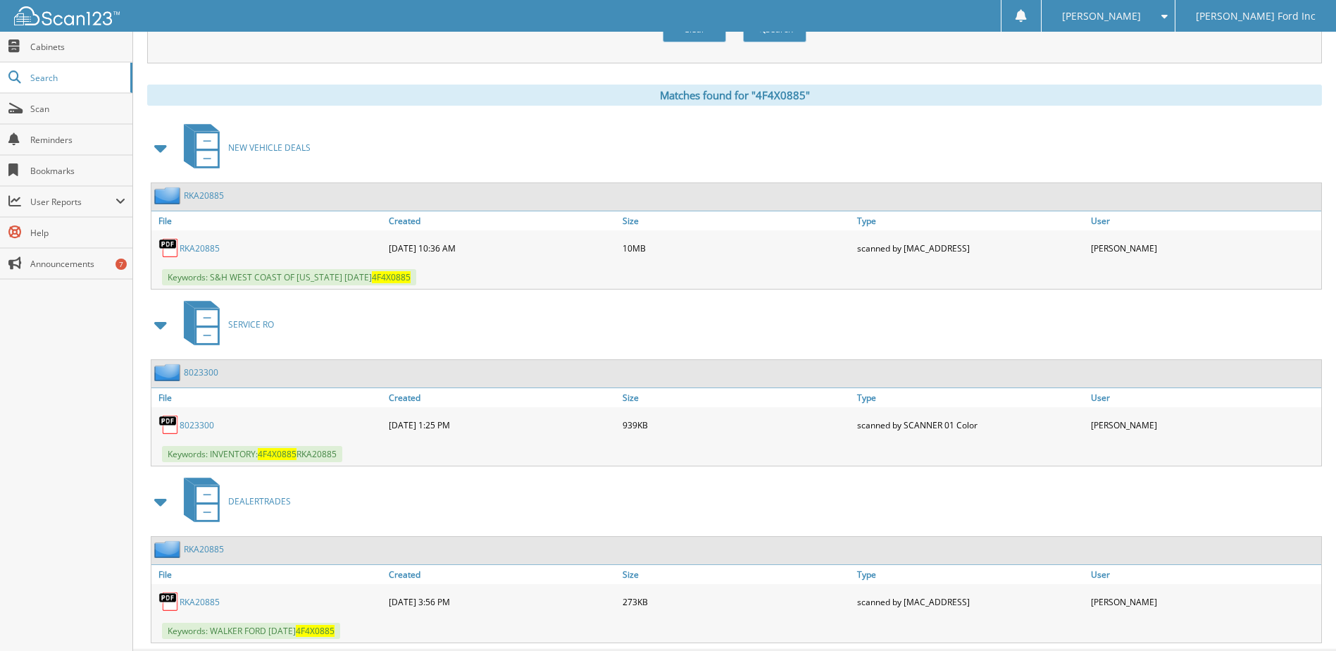
scroll to position [568, 0]
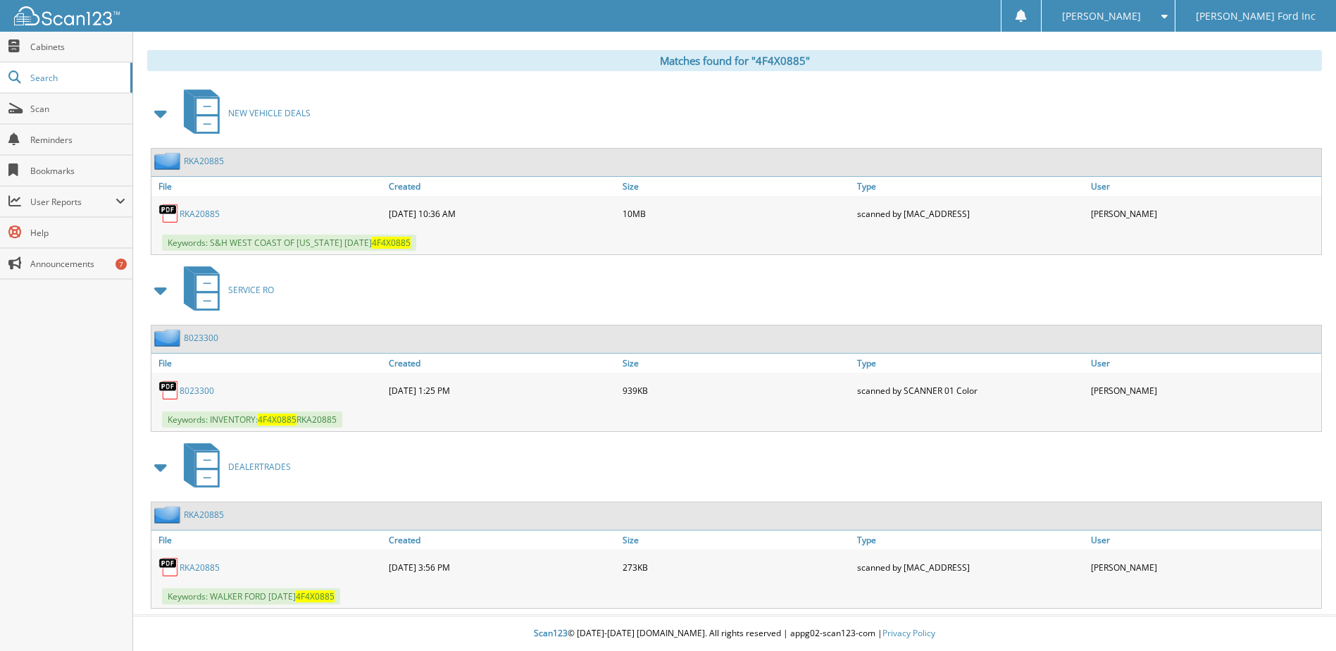
click at [198, 213] on link "RKA20885" at bounding box center [200, 214] width 40 height 12
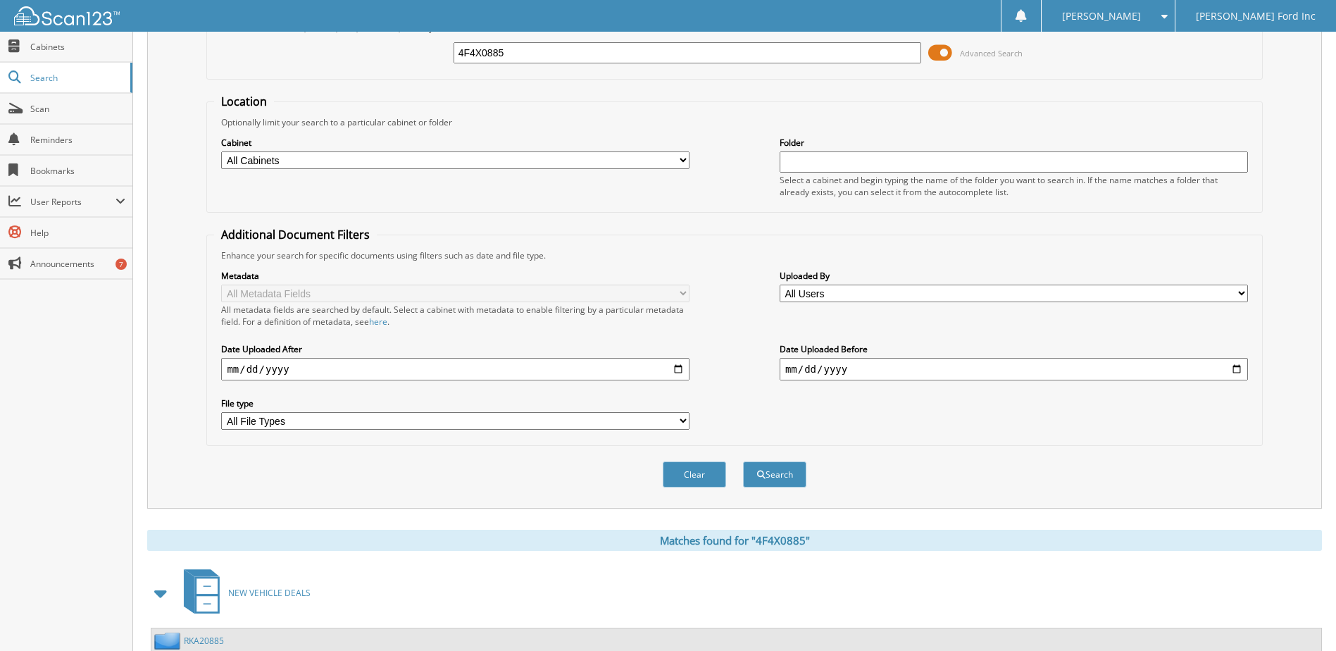
scroll to position [5, 0]
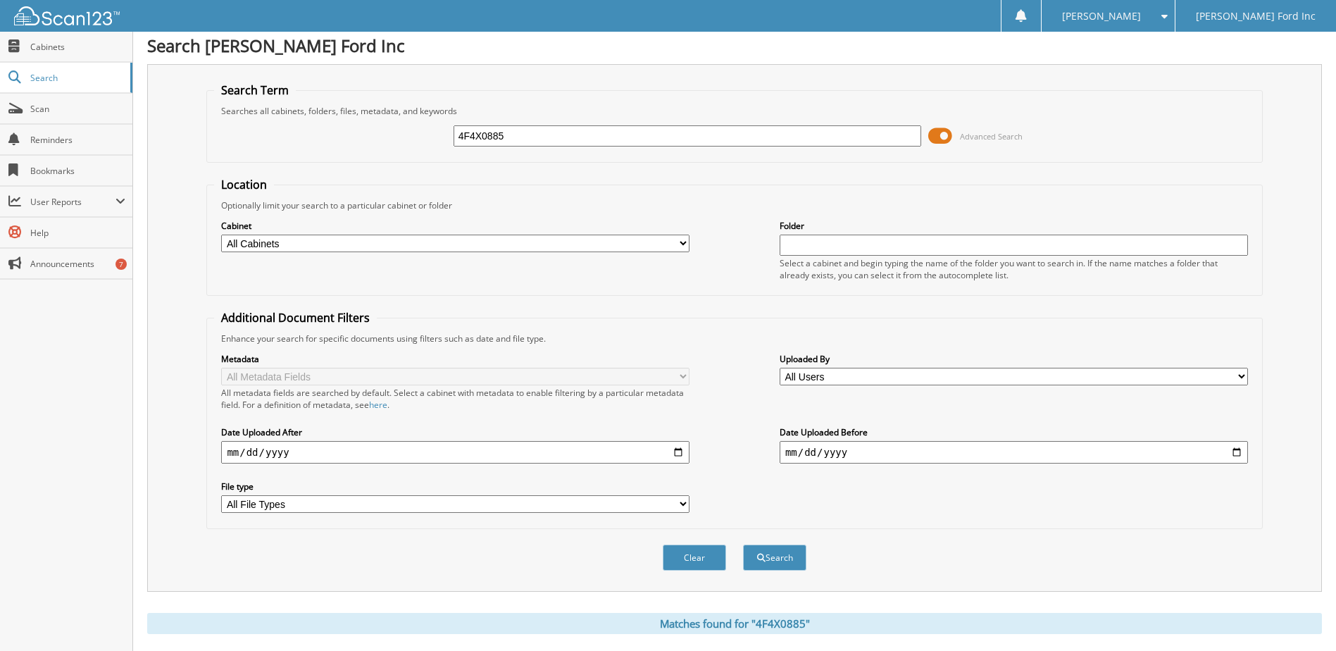
click at [553, 119] on div "4F4X0885 Advanced Search" at bounding box center [734, 136] width 1040 height 38
click at [540, 132] on input "4F4X0885" at bounding box center [687, 135] width 468 height 21
paste input "043"
type input "4F4X0043"
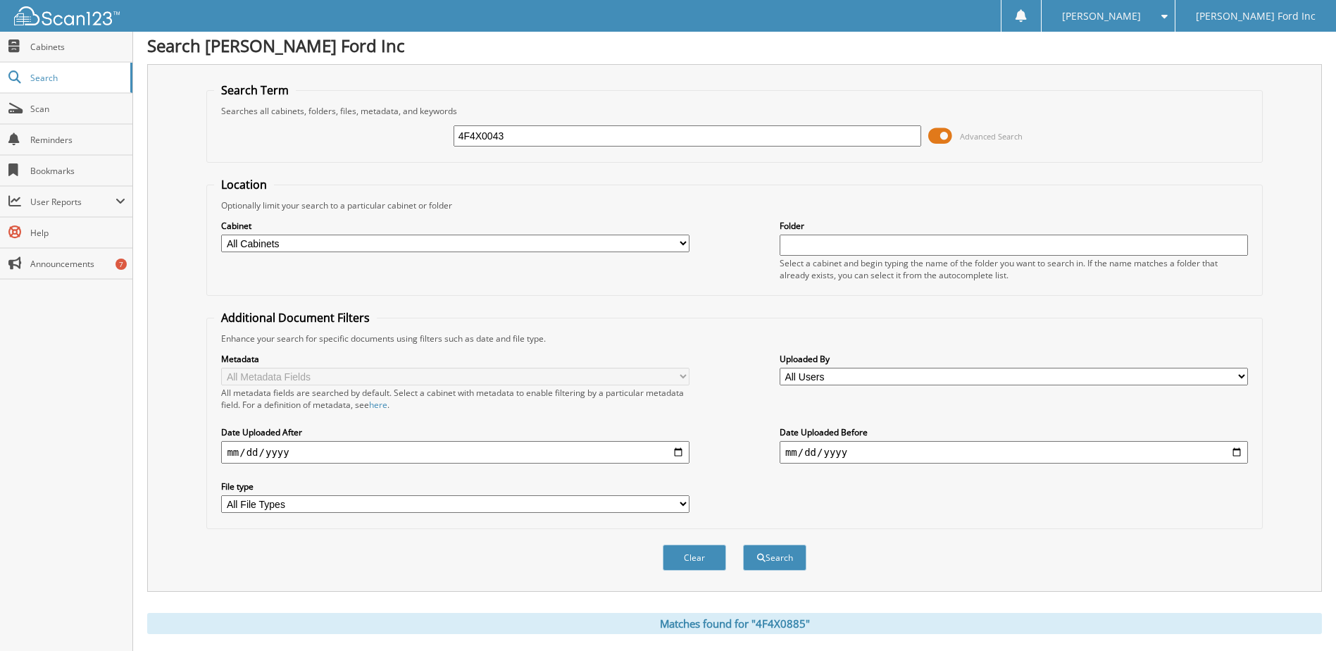
click at [743, 544] on button "Search" at bounding box center [774, 557] width 63 height 26
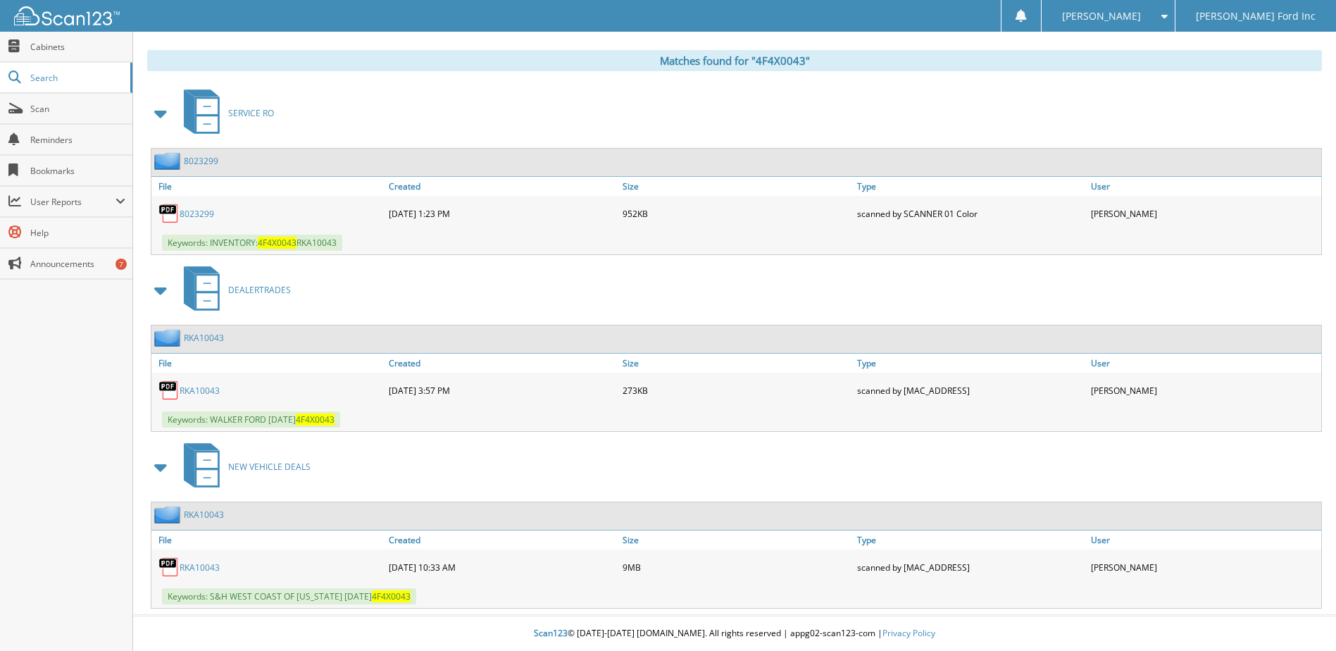
scroll to position [568, 0]
click at [200, 565] on link "RKA10043" at bounding box center [200, 567] width 40 height 12
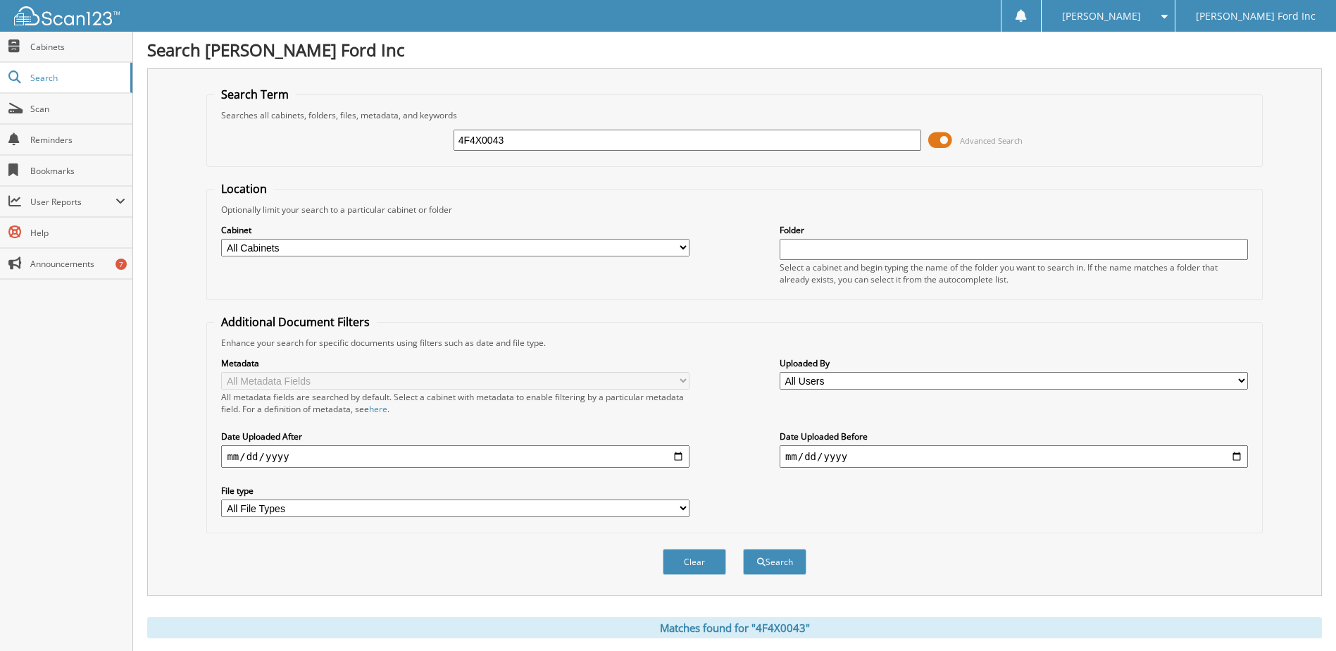
scroll to position [0, 0]
click at [567, 151] on div "4F4X0043" at bounding box center [687, 141] width 468 height 24
click at [567, 149] on input "4F4X0043" at bounding box center [687, 140] width 468 height 21
click at [567, 148] on input "4F4X0043" at bounding box center [687, 140] width 468 height 21
type input "OP12190"
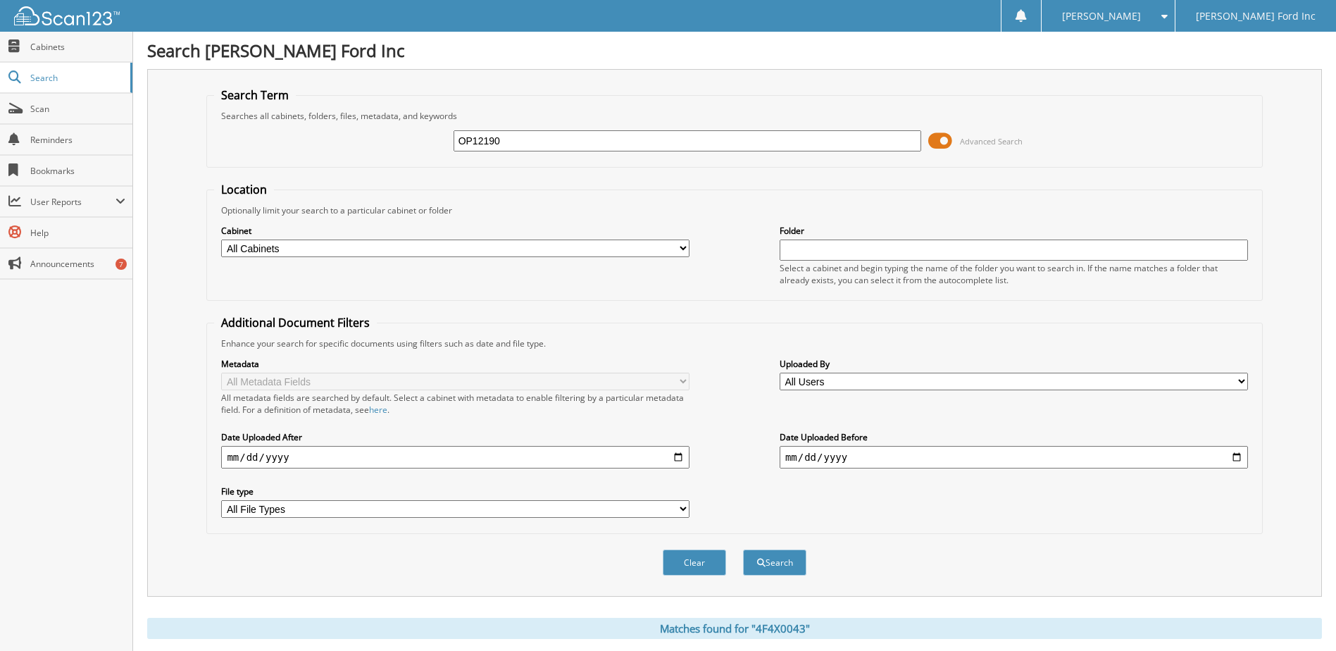
click at [743, 549] on button "Search" at bounding box center [774, 562] width 63 height 26
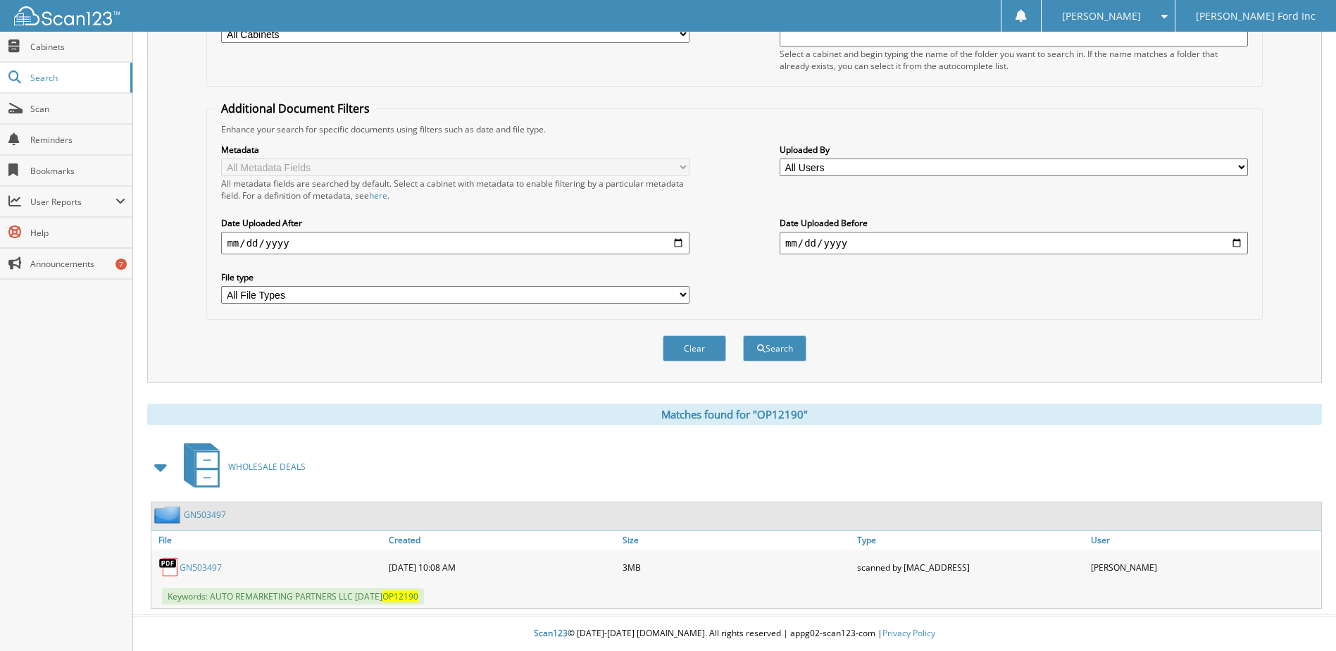
click at [203, 554] on div "GN503497" at bounding box center [268, 567] width 234 height 28
click at [202, 563] on link "GN503497" at bounding box center [201, 567] width 42 height 12
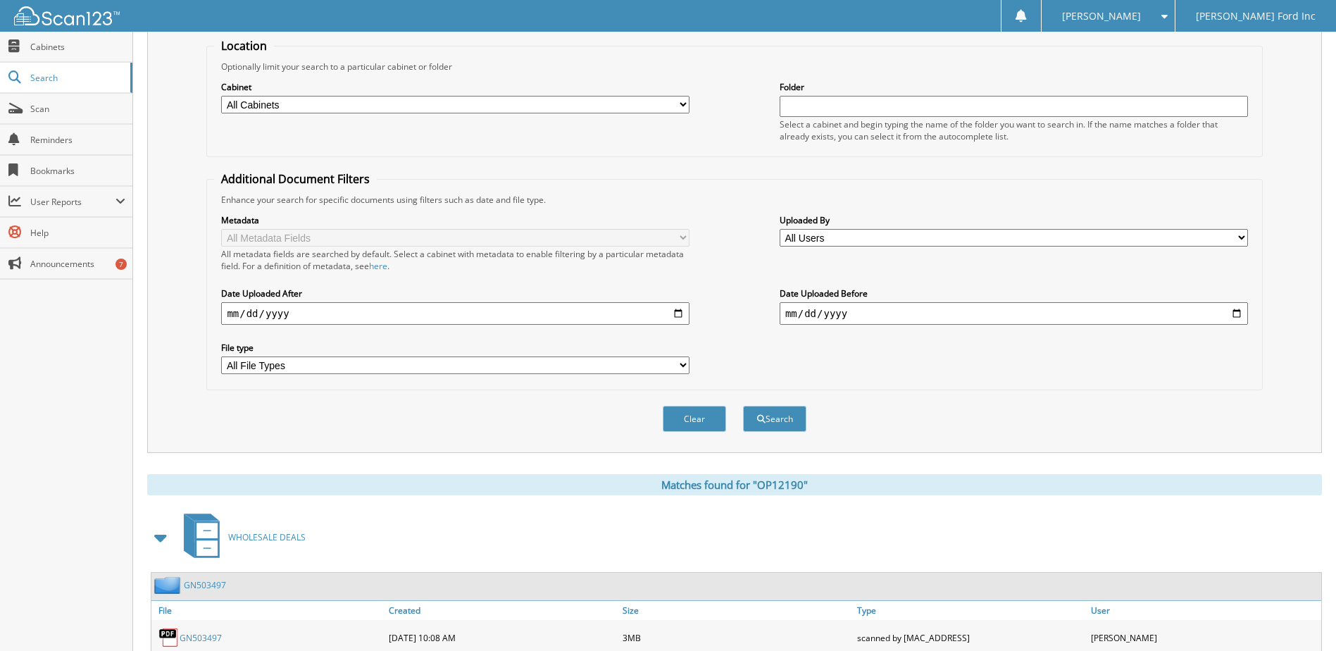
scroll to position [4, 0]
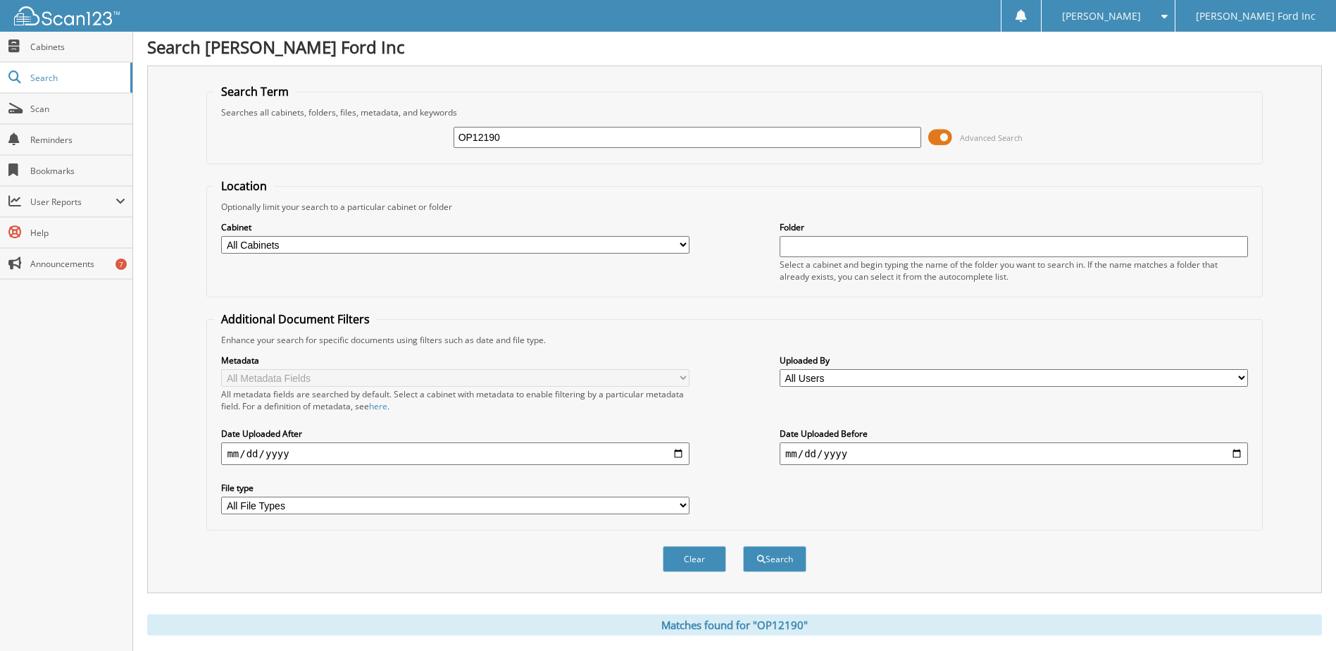
click at [535, 142] on input "OP12190" at bounding box center [687, 137] width 468 height 21
type input "4F7D348"
click at [743, 546] on button "Search" at bounding box center [774, 559] width 63 height 26
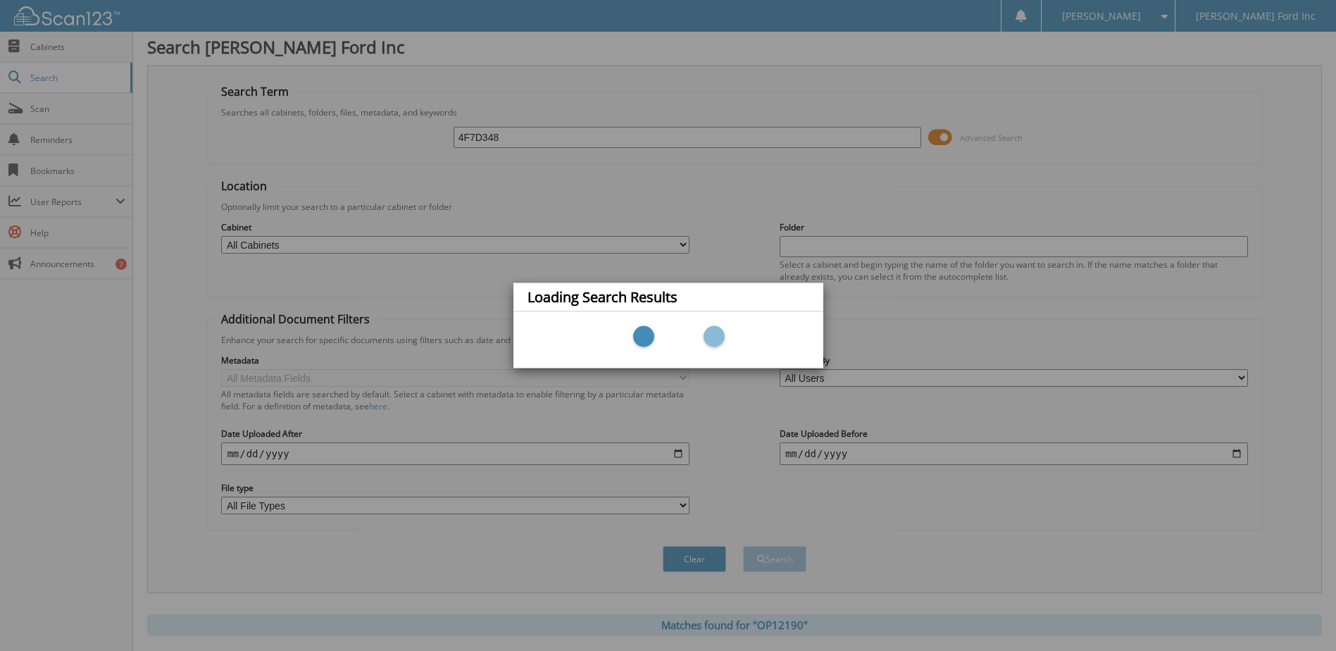
click at [530, 139] on div "Loading Search Results" at bounding box center [668, 325] width 1336 height 651
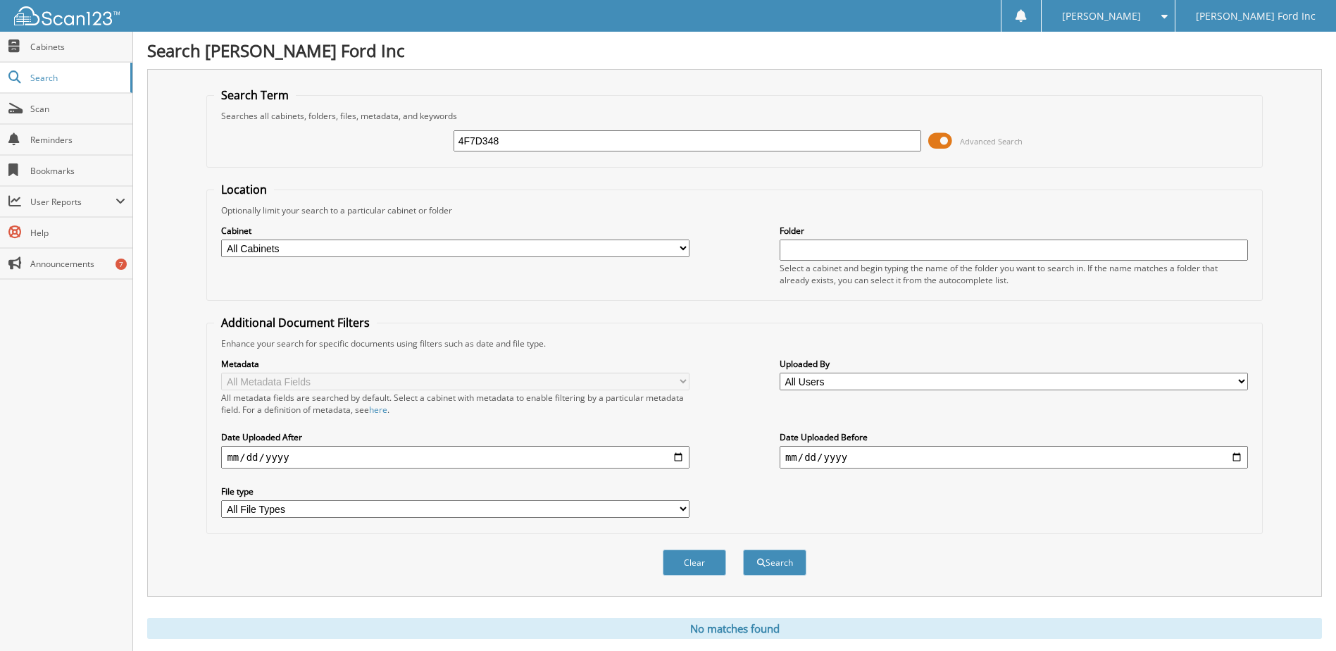
click at [548, 146] on input "4F7D348" at bounding box center [687, 140] width 468 height 21
type input "4F3D3458"
click at [743, 549] on button "Search" at bounding box center [774, 562] width 63 height 26
click at [603, 143] on input "4F3D3458" at bounding box center [687, 140] width 468 height 21
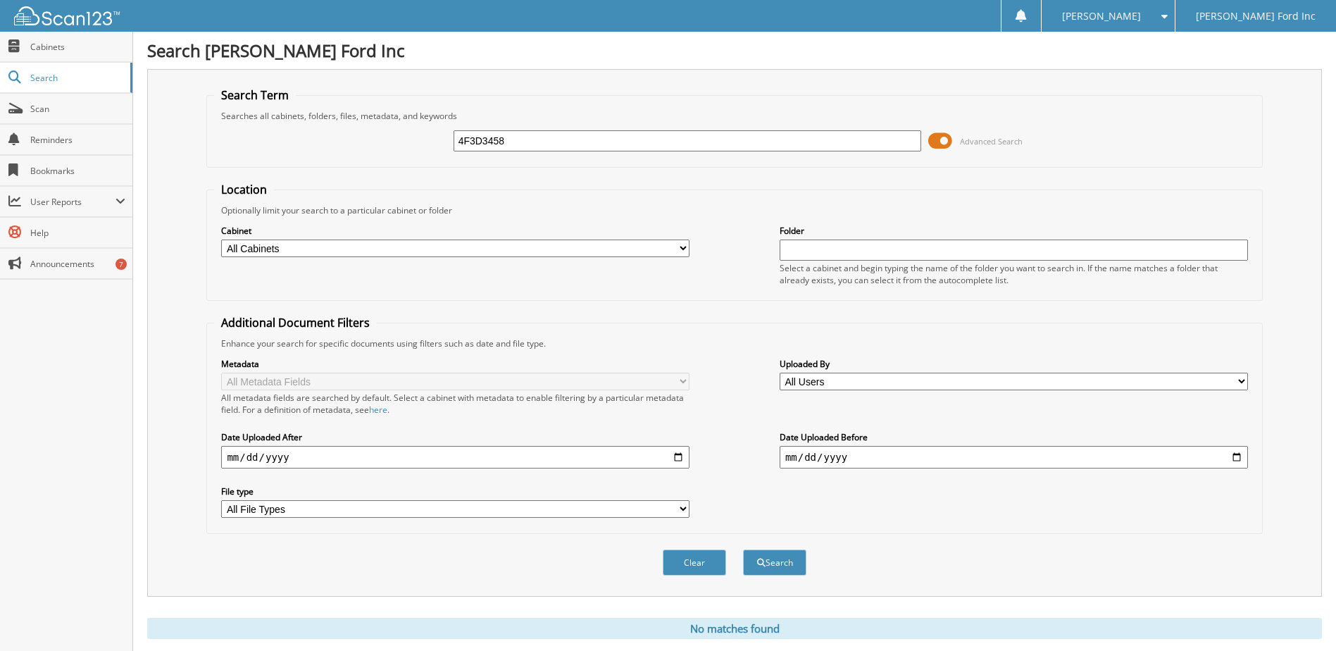
click at [603, 143] on input "4F3D3458" at bounding box center [687, 140] width 468 height 21
paste input "7"
type input "4F7D3458"
click at [743, 549] on button "Search" at bounding box center [774, 562] width 63 height 26
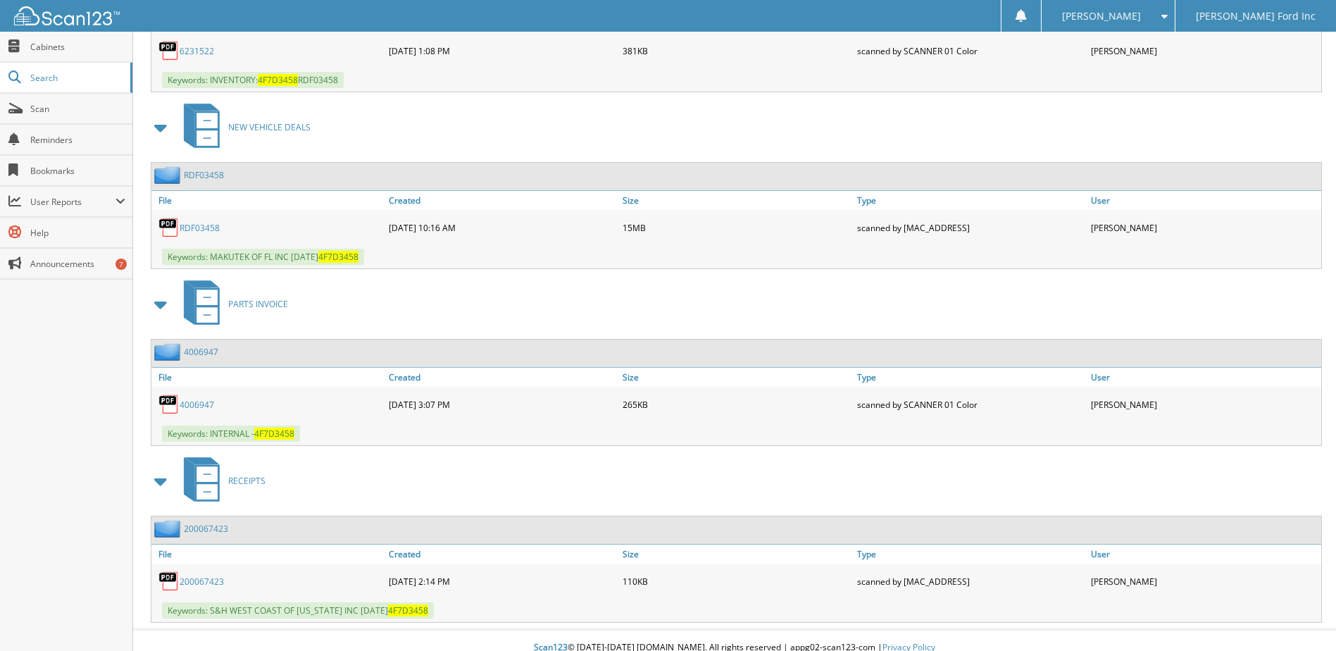
scroll to position [845, 0]
click at [192, 579] on link "200067423" at bounding box center [202, 581] width 44 height 12
click at [209, 408] on link "4006947" at bounding box center [197, 404] width 35 height 12
click at [213, 231] on link "RDF03458" at bounding box center [200, 227] width 40 height 12
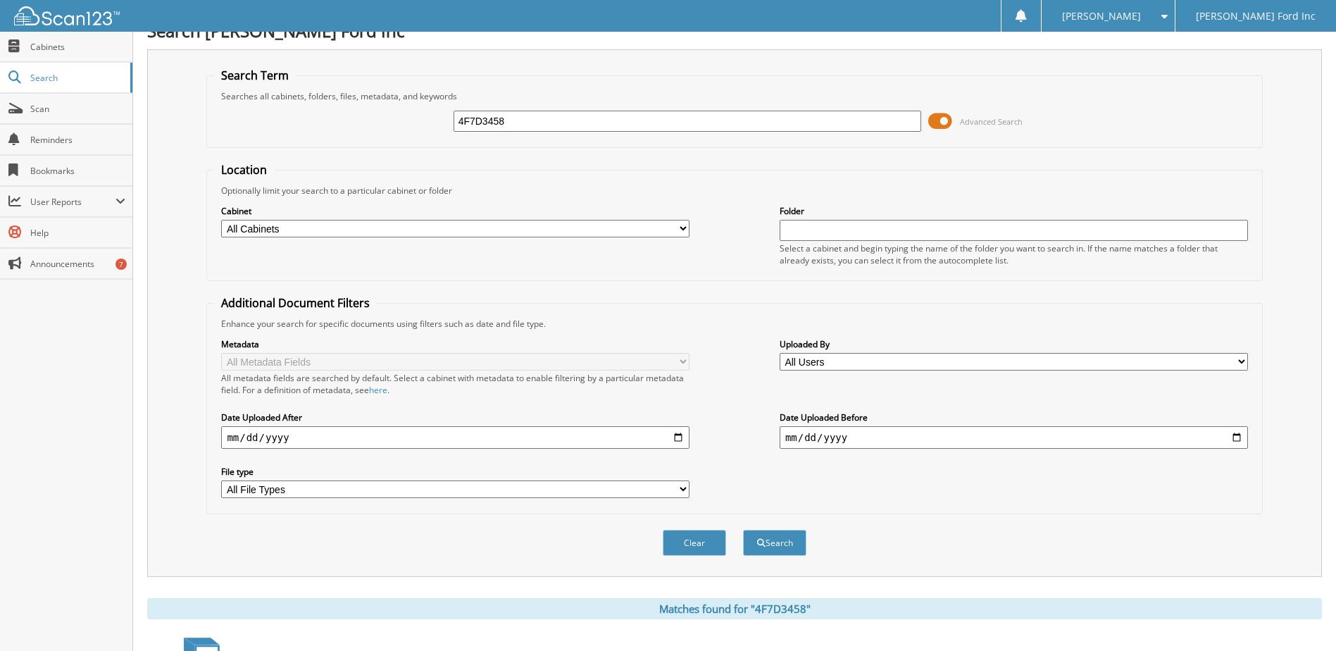
scroll to position [0, 0]
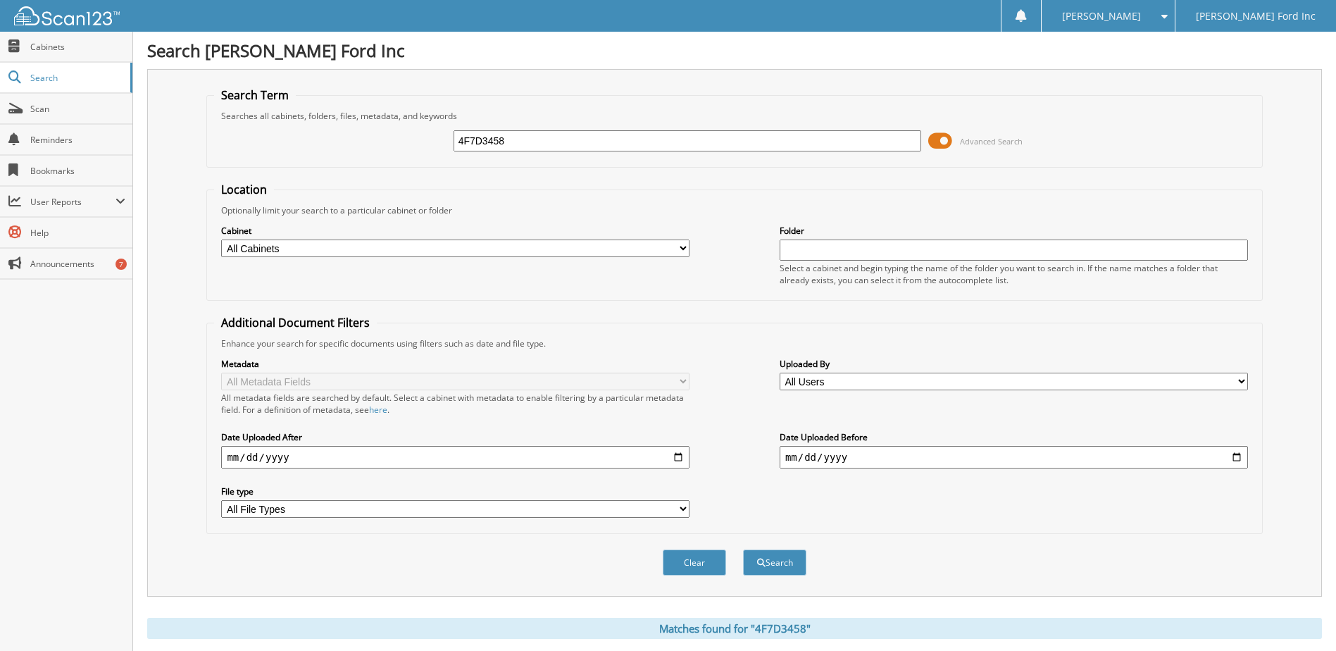
click at [594, 137] on input "4F7D3458" at bounding box center [687, 140] width 468 height 21
click at [593, 137] on input "4F7D3458" at bounding box center [687, 140] width 468 height 21
paste input "S&H WEST COAST--S&H WEST COAST"
type input "S&H WEST COAST--S&H WEST COAST"
click at [743, 549] on button "Search" at bounding box center [774, 562] width 63 height 26
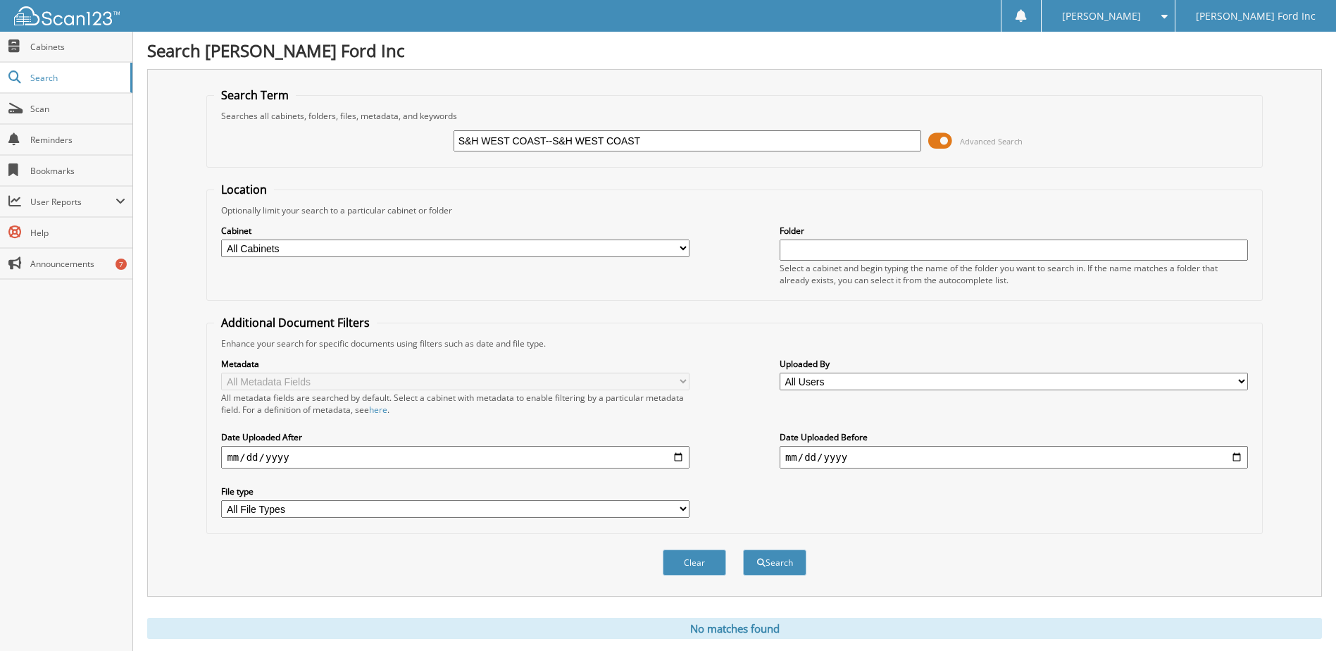
drag, startPoint x: 653, startPoint y: 134, endPoint x: 549, endPoint y: 139, distance: 105.0
click at [549, 139] on input "S&H WEST COAST--S&H WEST COAST" at bounding box center [687, 140] width 468 height 21
type input "S&H WEST COAST"
click at [743, 549] on button "Search" at bounding box center [774, 562] width 63 height 26
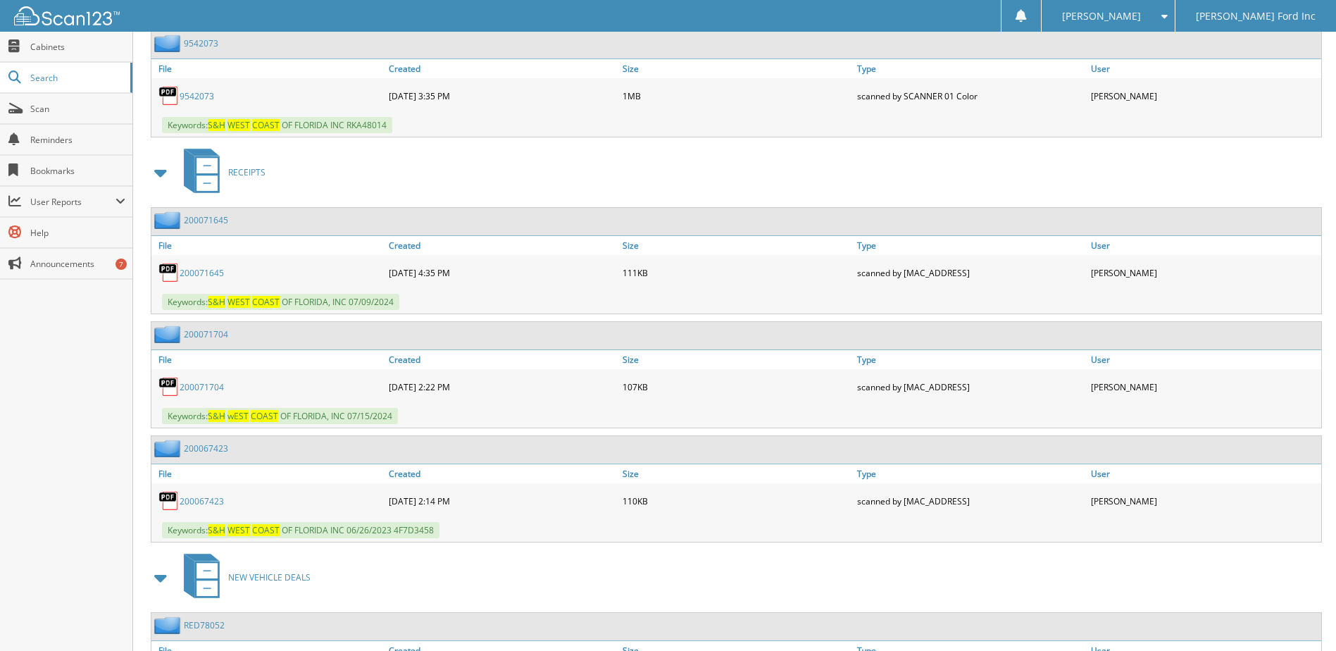
scroll to position [2042, 0]
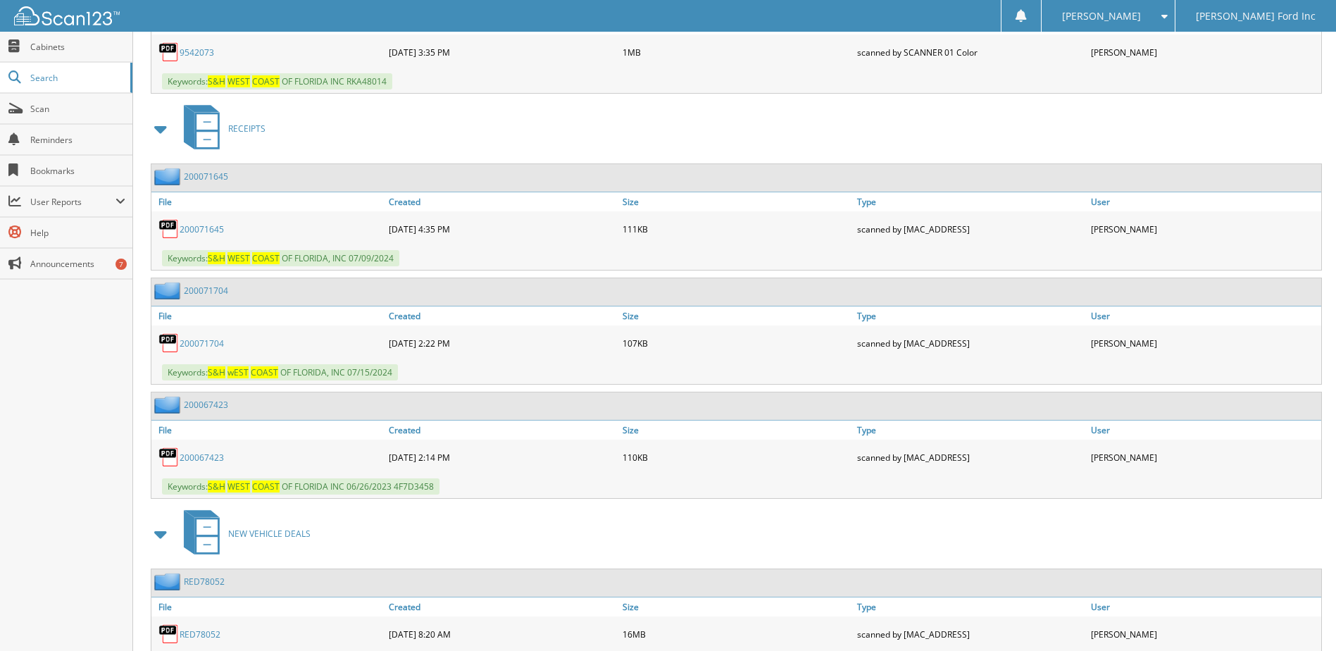
click at [201, 344] on link "2 0 0 0 7 1 7 0 4" at bounding box center [202, 343] width 44 height 12
click at [187, 453] on link "2 0 0 0 6 7 4 2 3" at bounding box center [202, 457] width 44 height 12
